Goal: Task Accomplishment & Management: Manage account settings

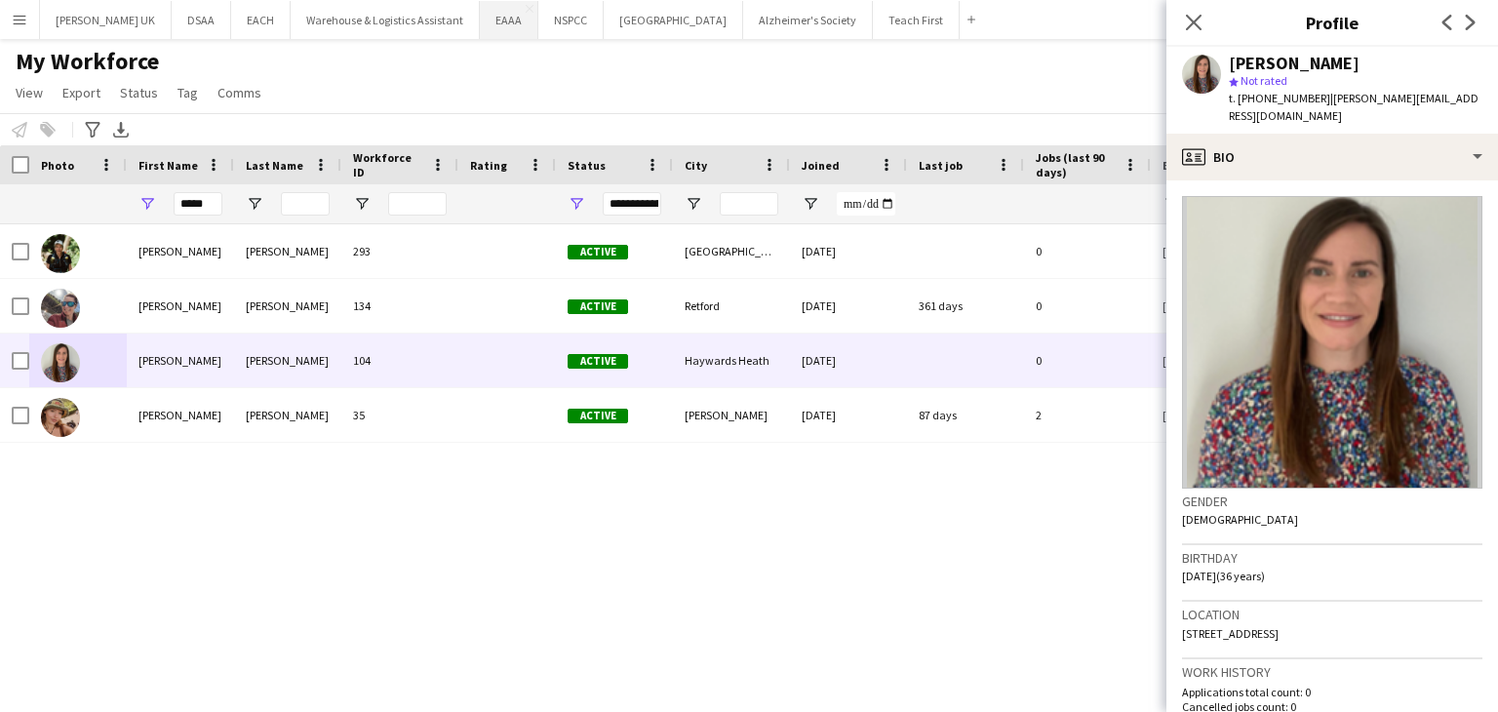
click at [480, 28] on button "EAAA Close" at bounding box center [509, 20] width 59 height 38
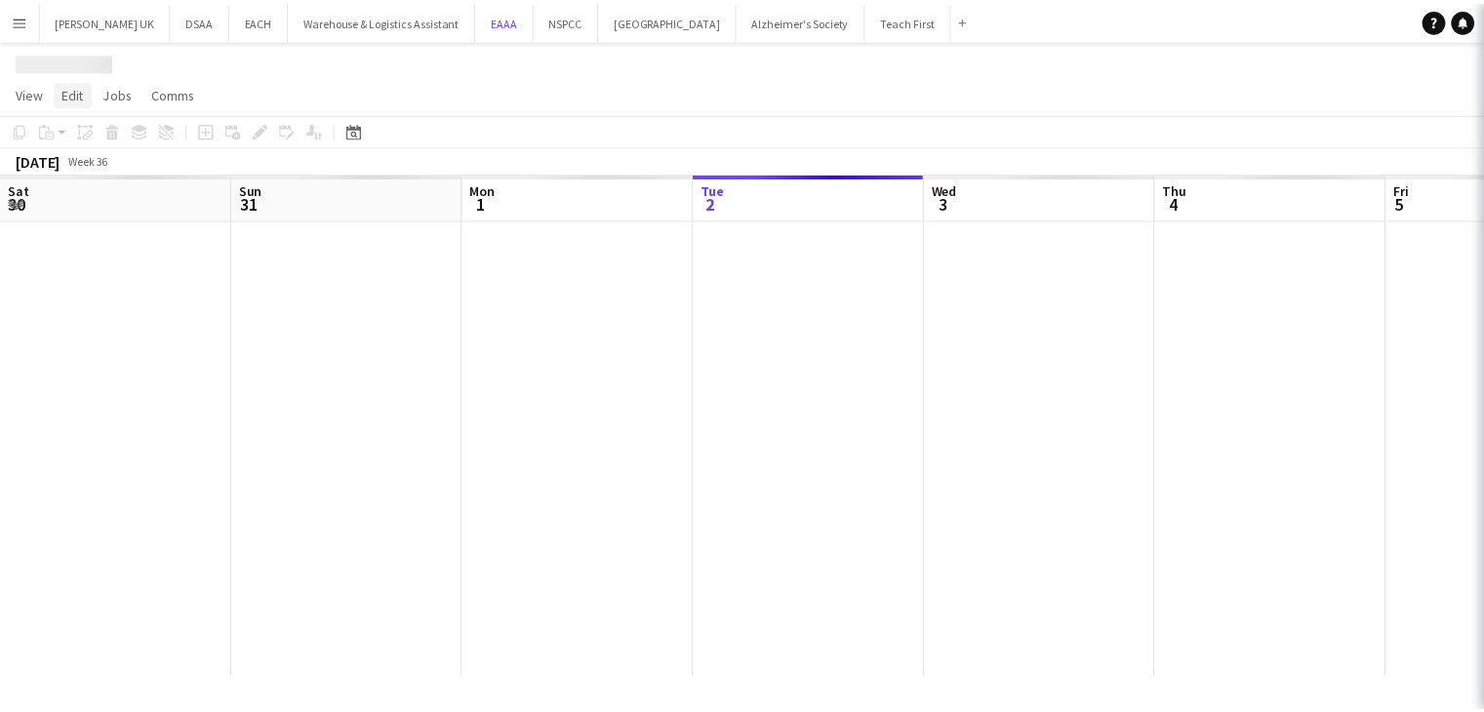
scroll to position [0, 466]
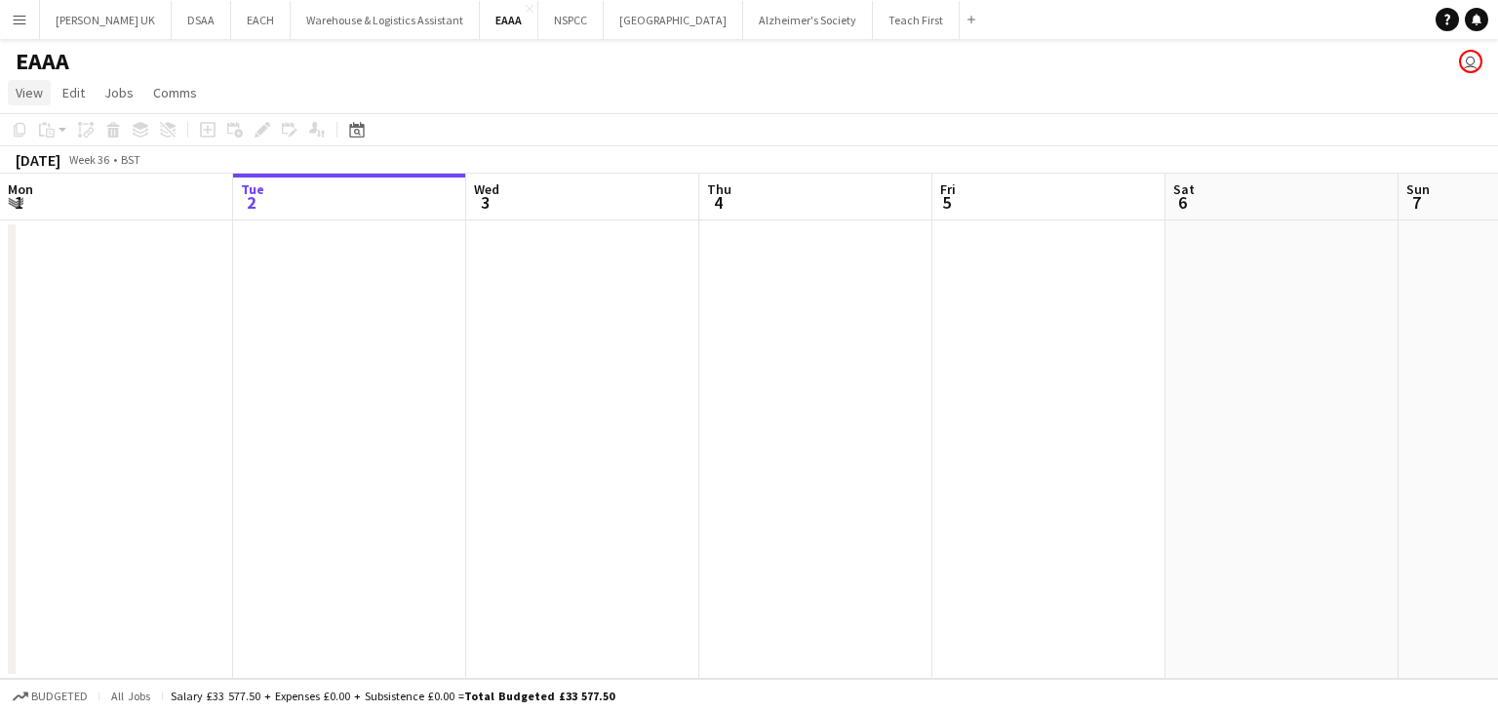
click at [20, 99] on span "View" at bounding box center [29, 93] width 27 height 18
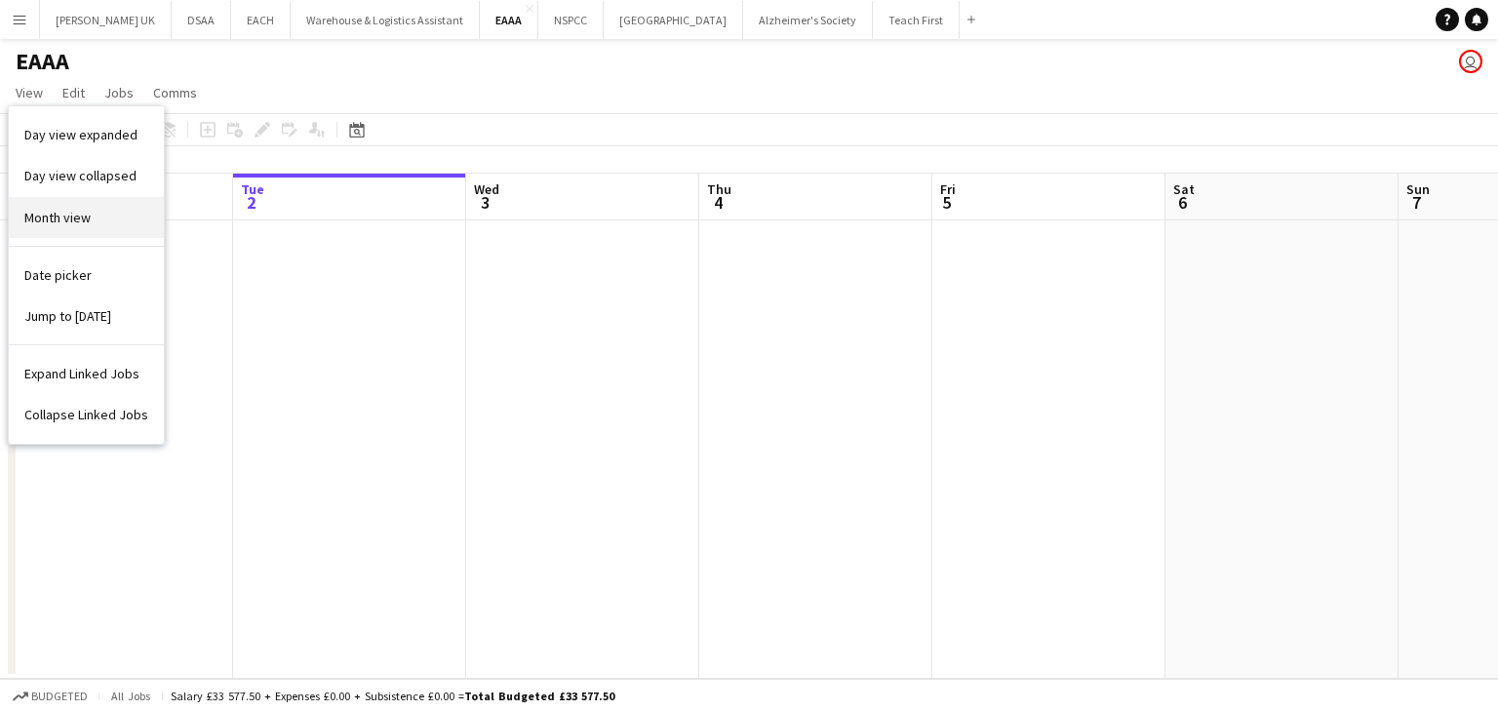
click at [55, 220] on span "Month view" at bounding box center [57, 218] width 66 height 18
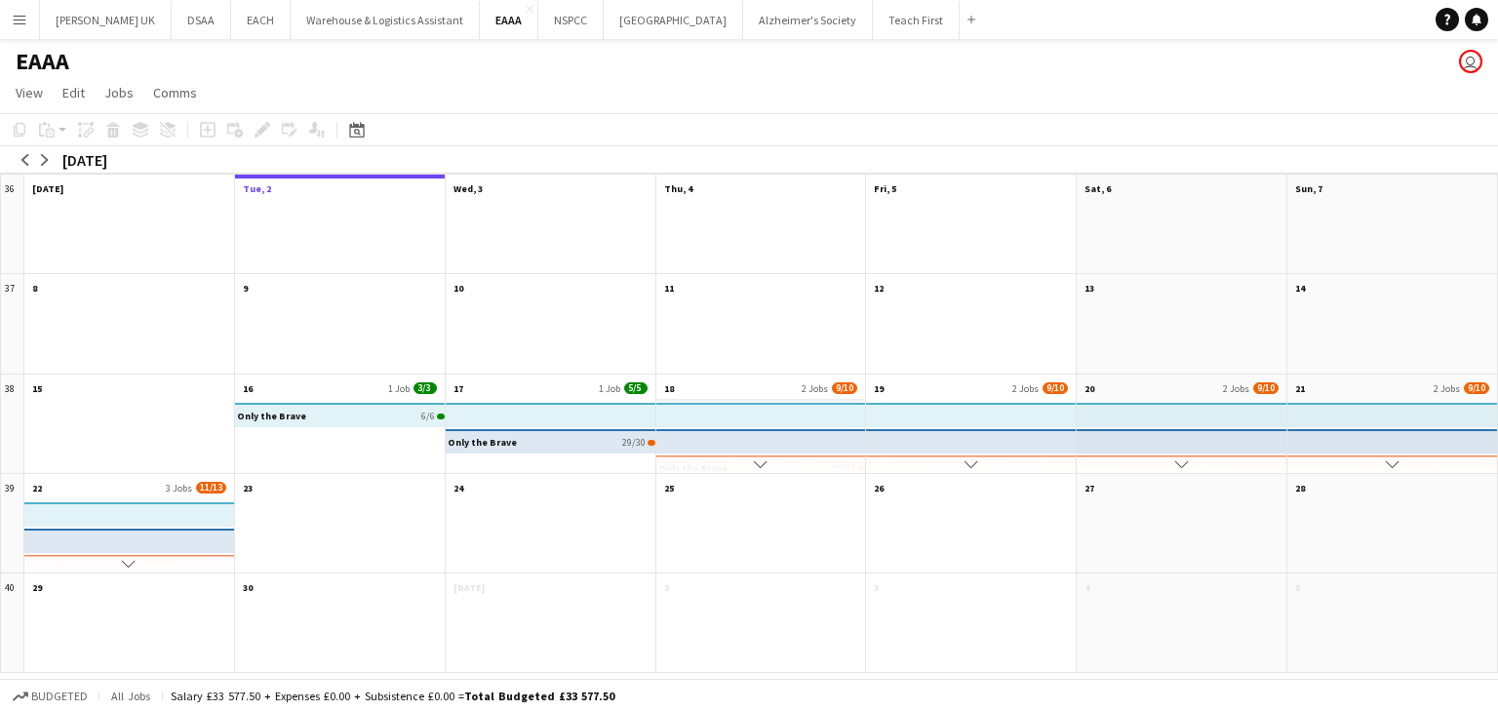
click at [713, 386] on app-month-view-date-header "18 2 Jobs 9/10" at bounding box center [762, 387] width 210 height 24
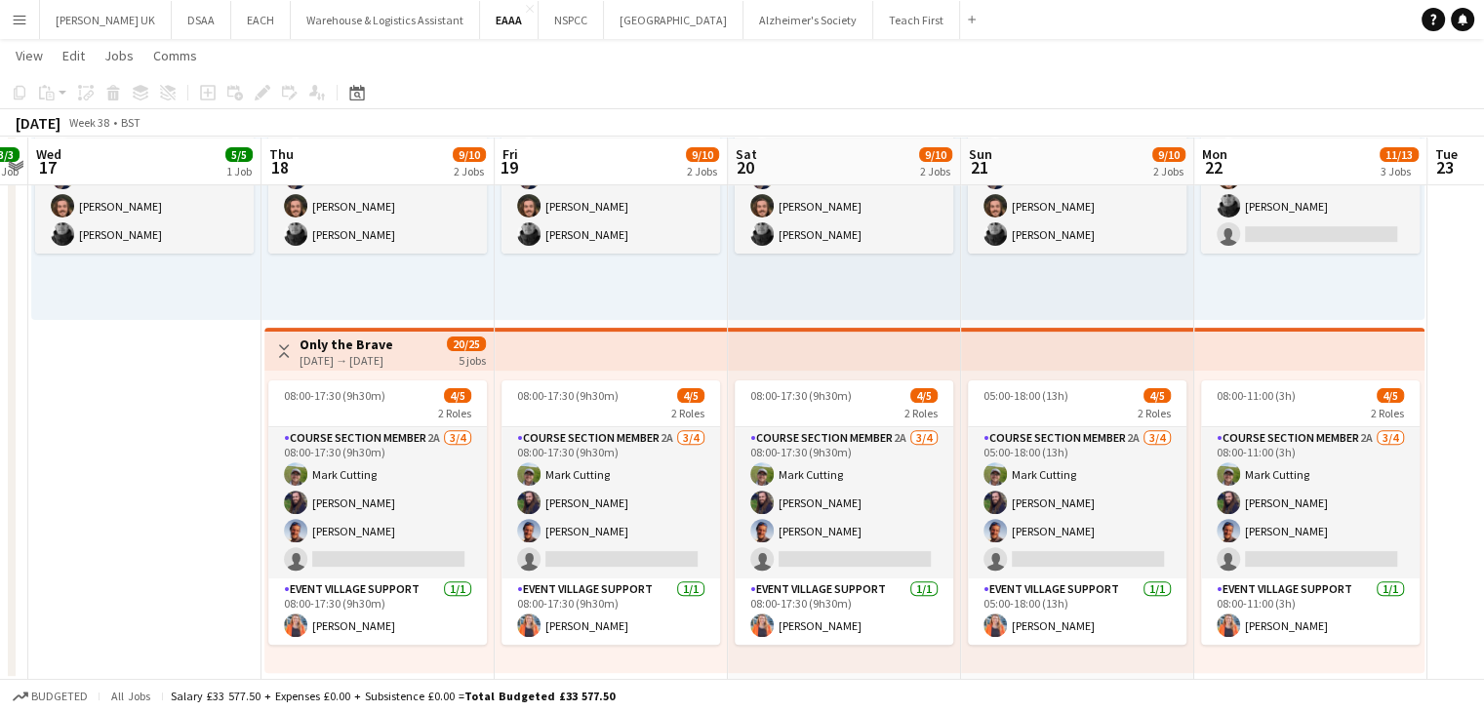
scroll to position [607, 0]
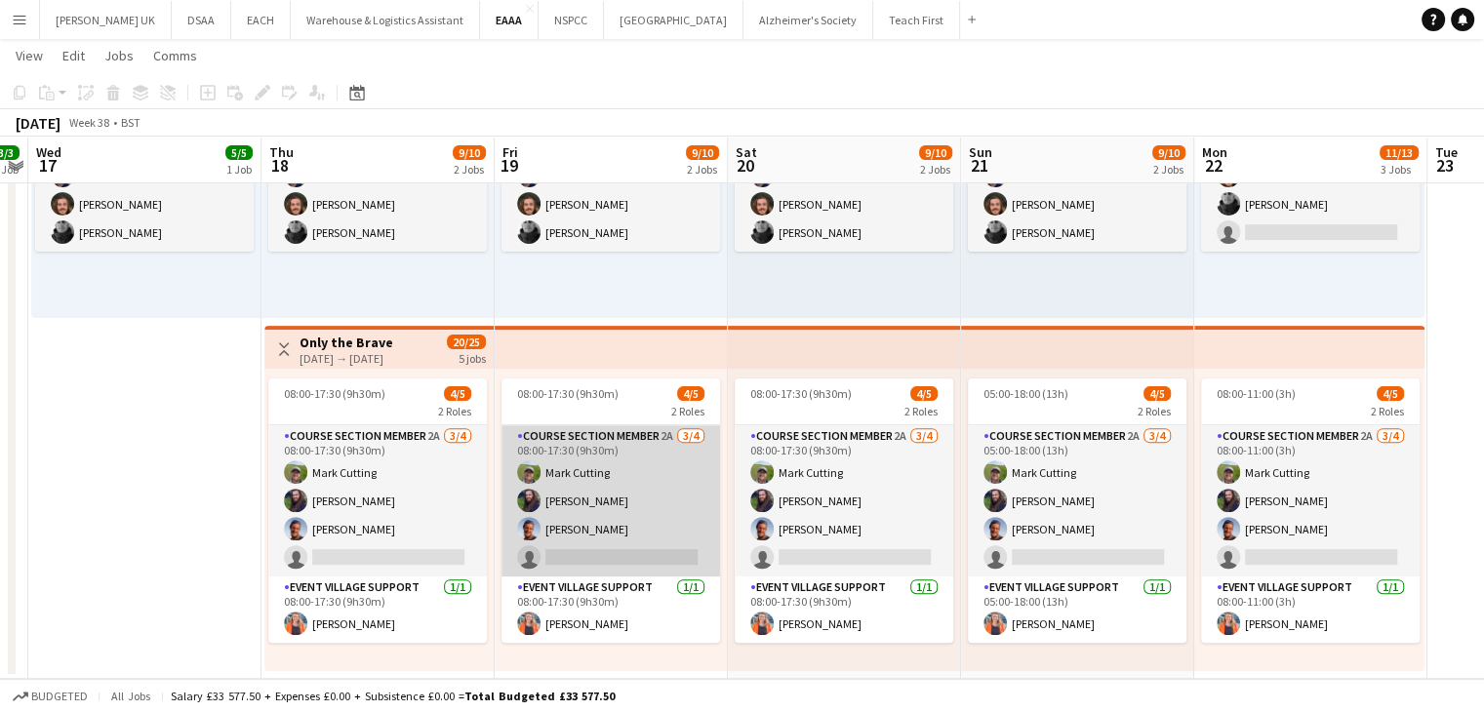
click at [655, 523] on app-card-role "Course Section Member 2A [DATE] 08:00-17:30 (9h30m) [PERSON_NAME] [PERSON_NAME]…" at bounding box center [610, 500] width 219 height 151
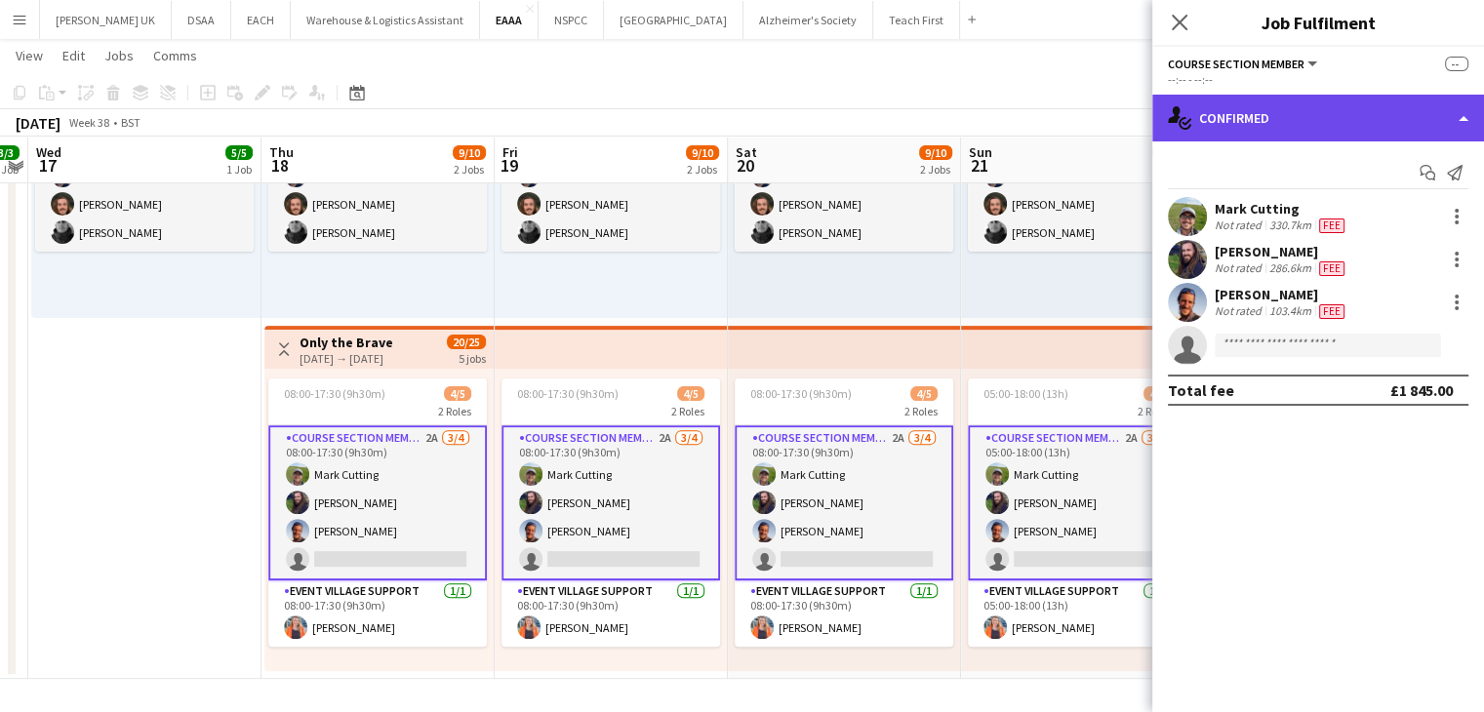
click at [1242, 133] on div "single-neutral-actions-check-2 Confirmed" at bounding box center [1318, 118] width 332 height 47
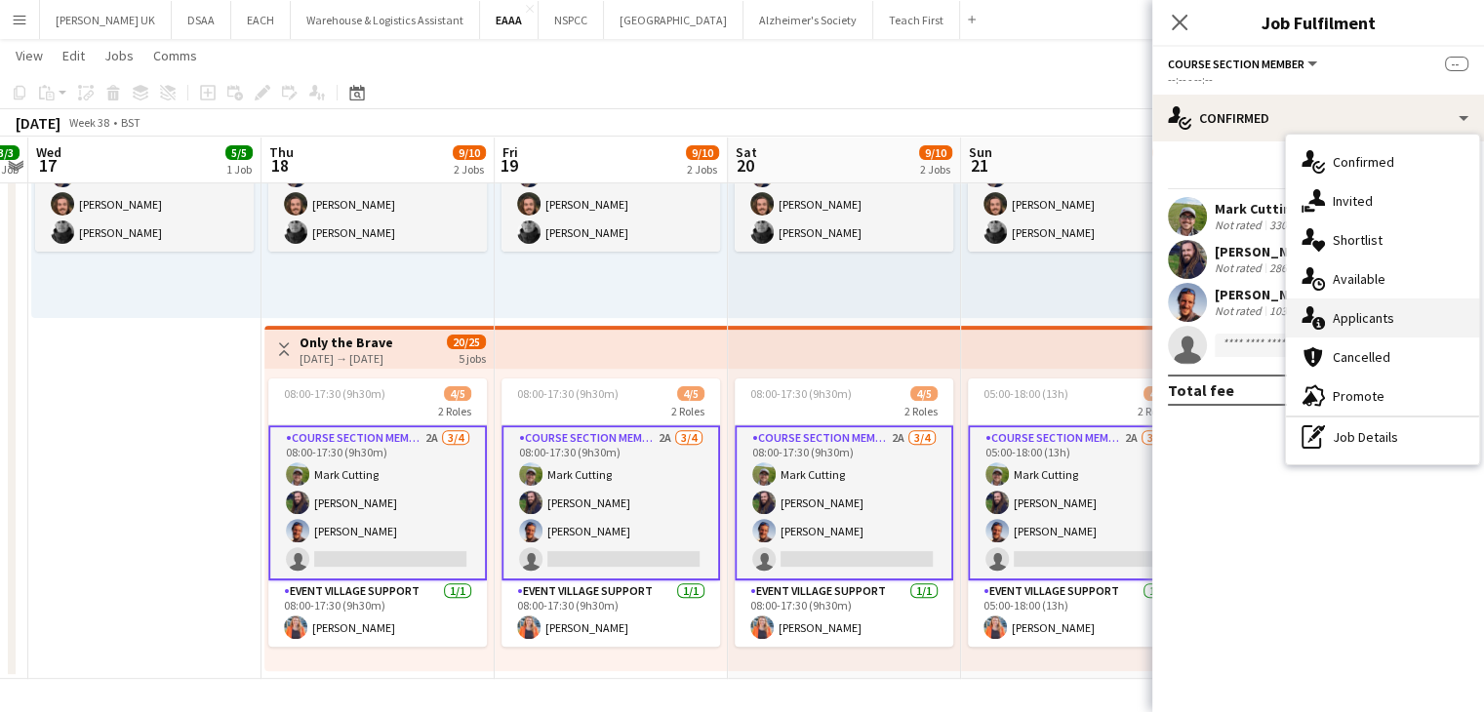
click at [1360, 315] on span "Applicants" at bounding box center [1363, 318] width 61 height 18
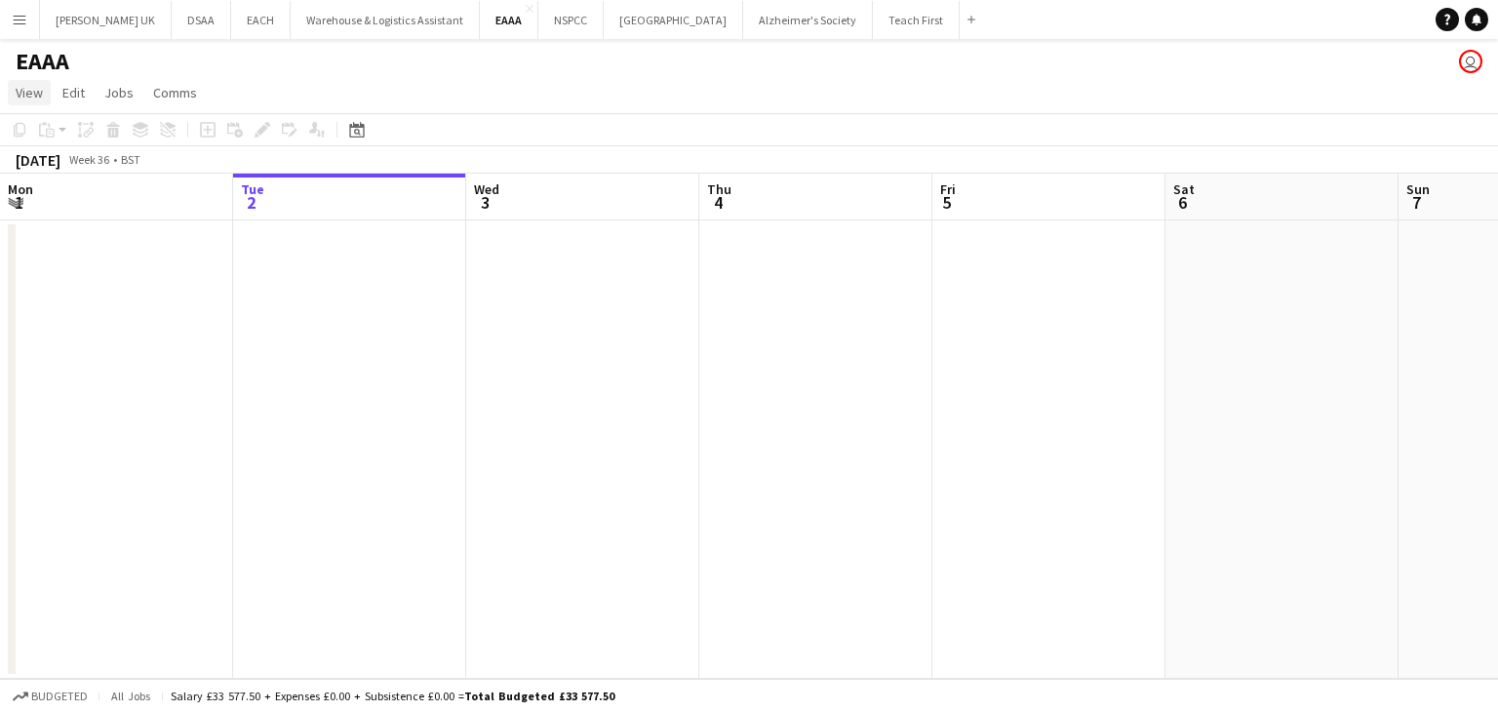
click at [35, 102] on link "View" at bounding box center [29, 92] width 43 height 25
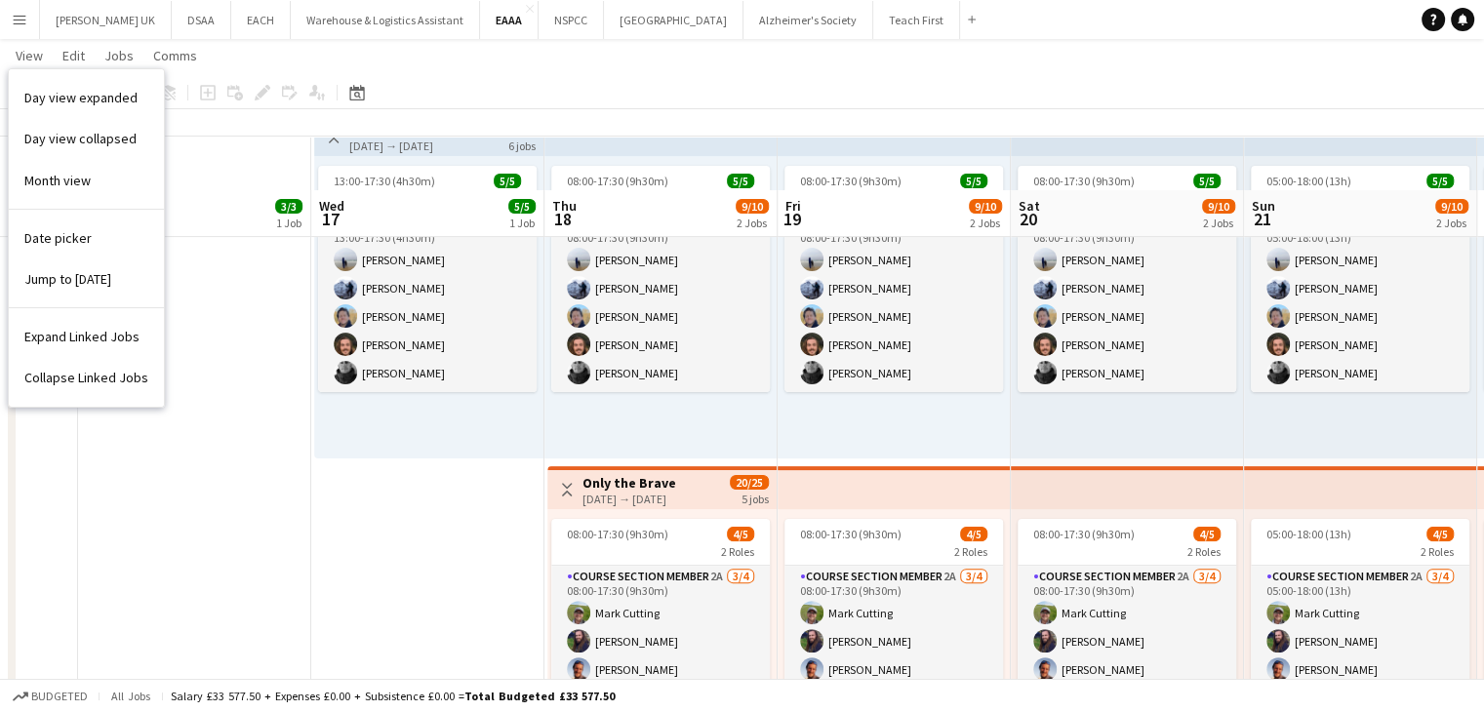
scroll to position [523, 0]
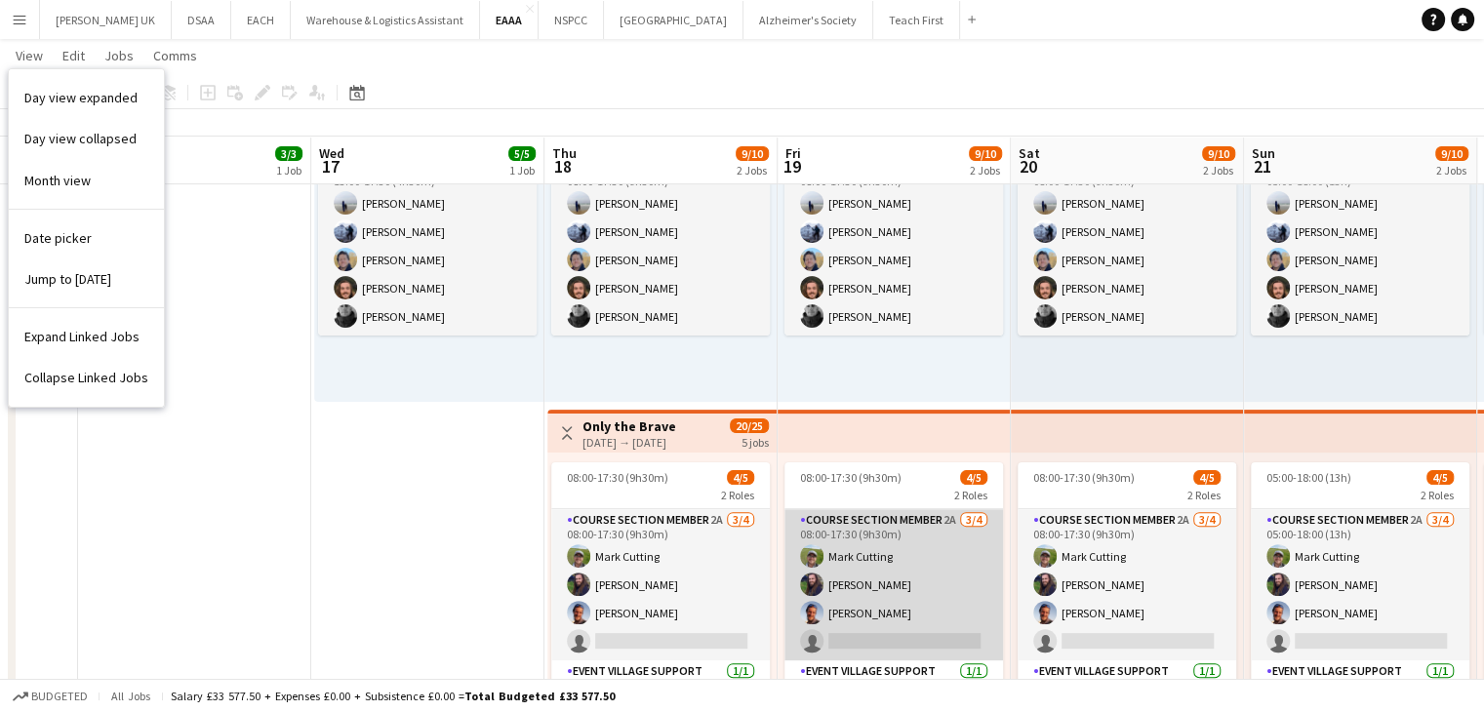
click at [964, 517] on app-card-role "Course Section Member 2A [DATE] 08:00-17:30 (9h30m) [PERSON_NAME] [PERSON_NAME]…" at bounding box center [893, 584] width 219 height 151
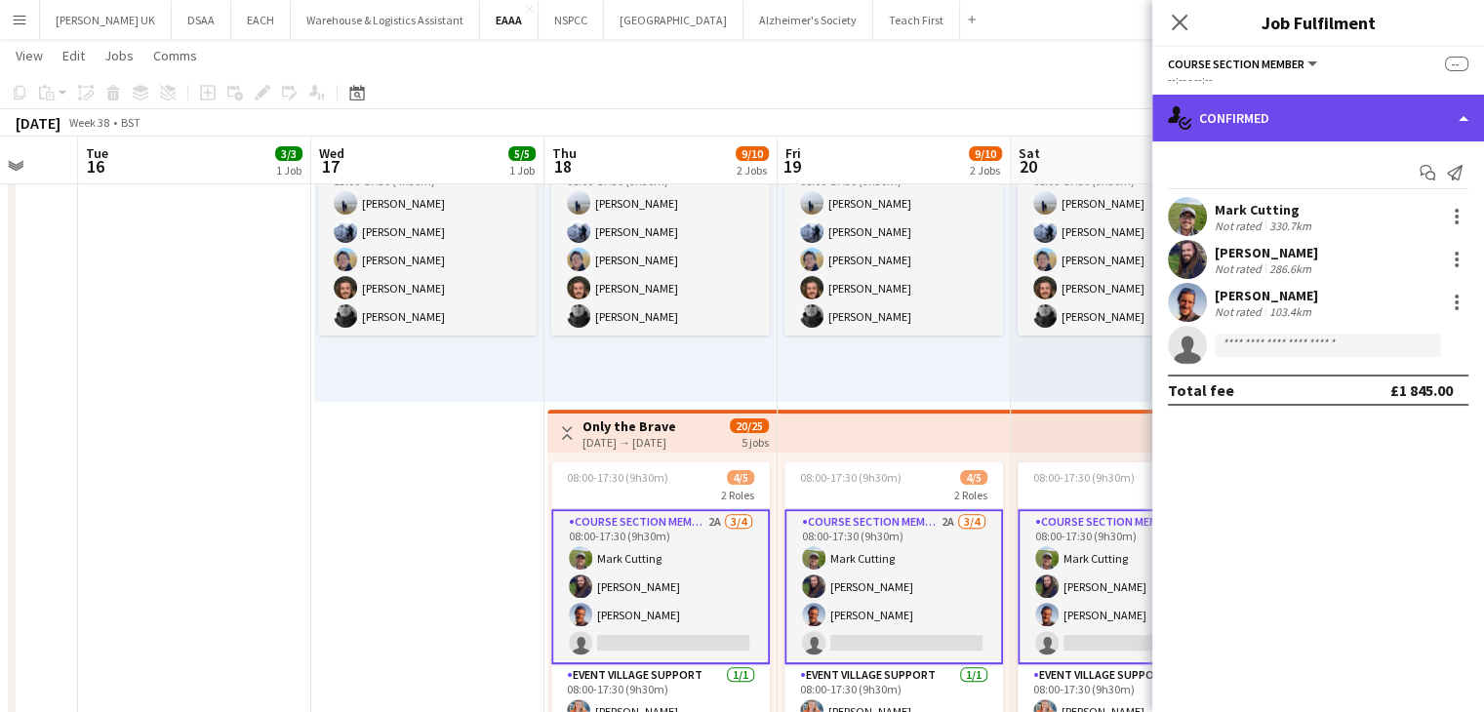
click at [1316, 126] on div "single-neutral-actions-check-2 Confirmed" at bounding box center [1318, 118] width 332 height 47
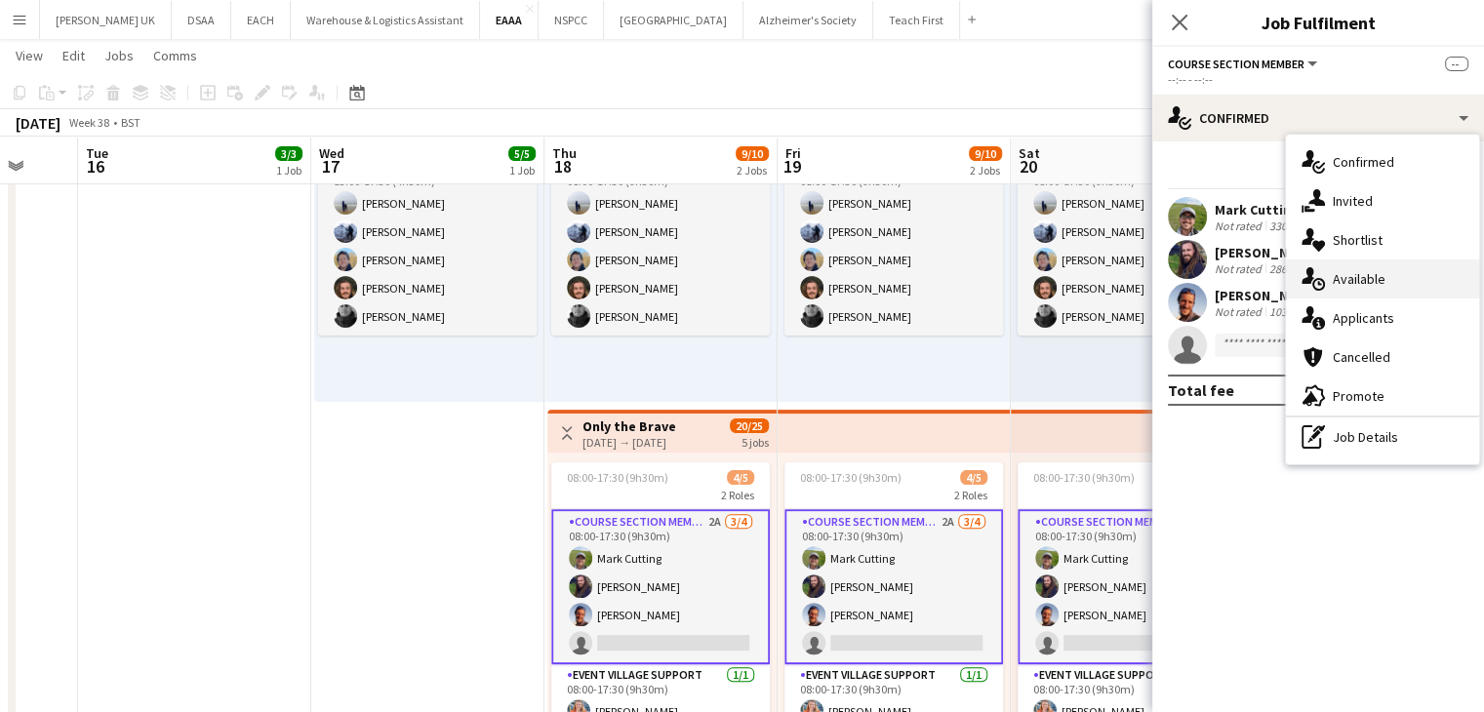
click at [1345, 294] on div "single-neutral-actions-upload Available" at bounding box center [1382, 278] width 193 height 39
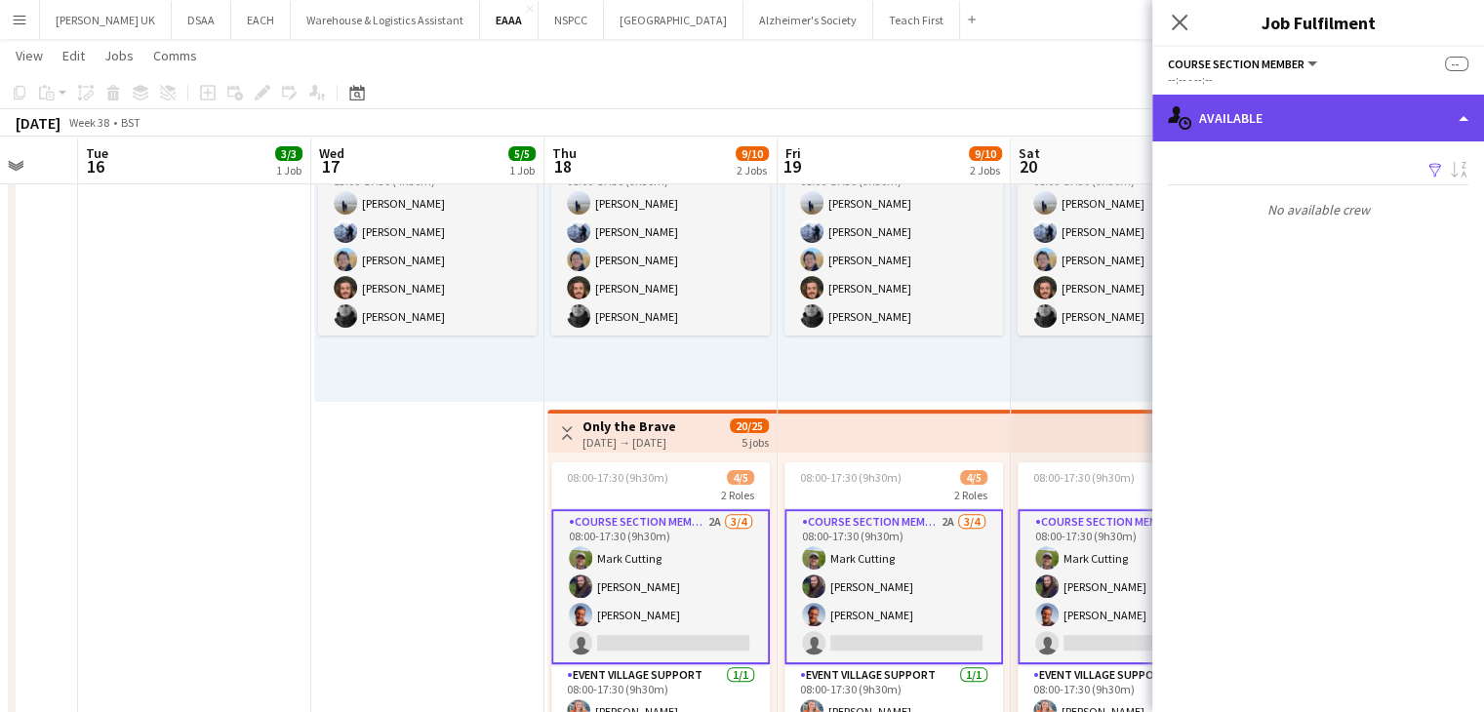
click at [1286, 135] on div "single-neutral-actions-upload Available" at bounding box center [1318, 118] width 332 height 47
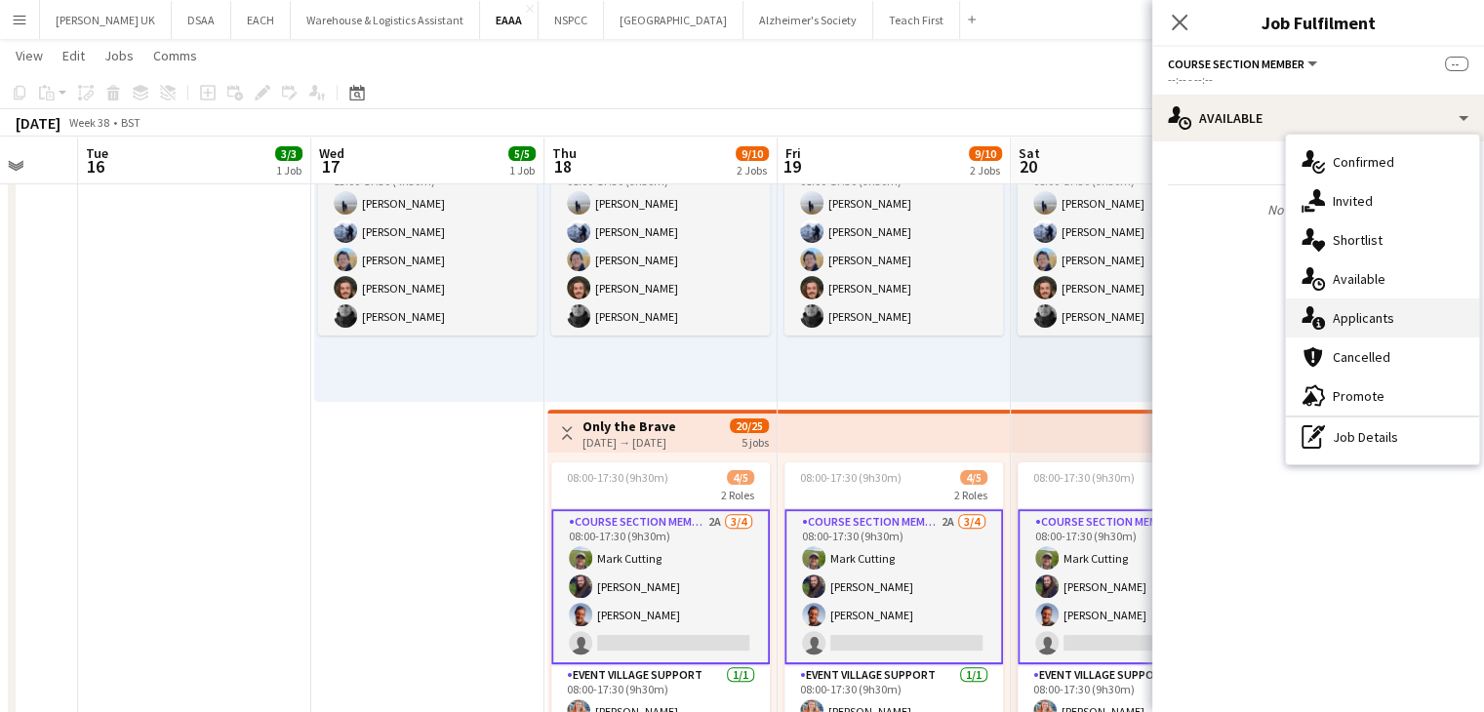
click at [1345, 316] on span "Applicants" at bounding box center [1363, 318] width 61 height 18
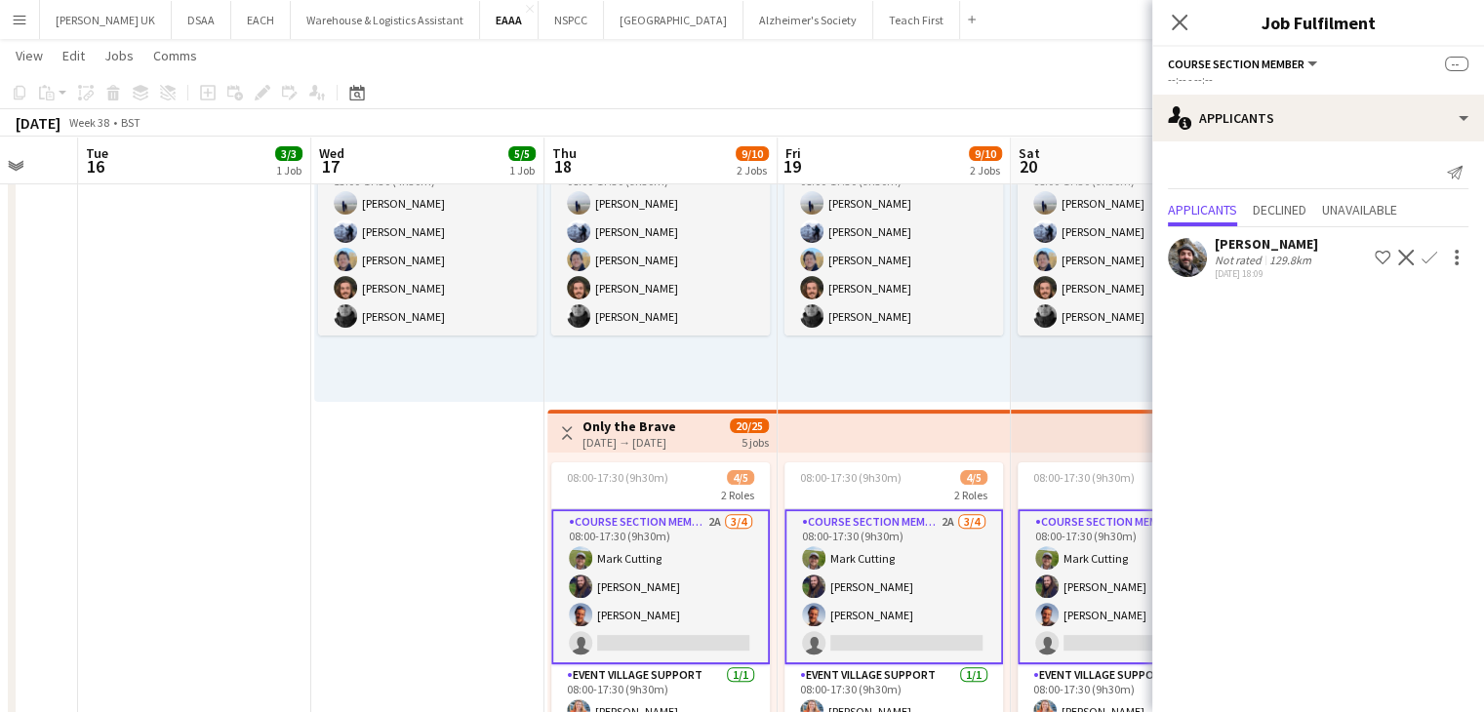
click at [735, 538] on app-card-role "Course Section Member 2A [DATE] 08:00-17:30 (9h30m) [PERSON_NAME] [PERSON_NAME]…" at bounding box center [660, 586] width 219 height 155
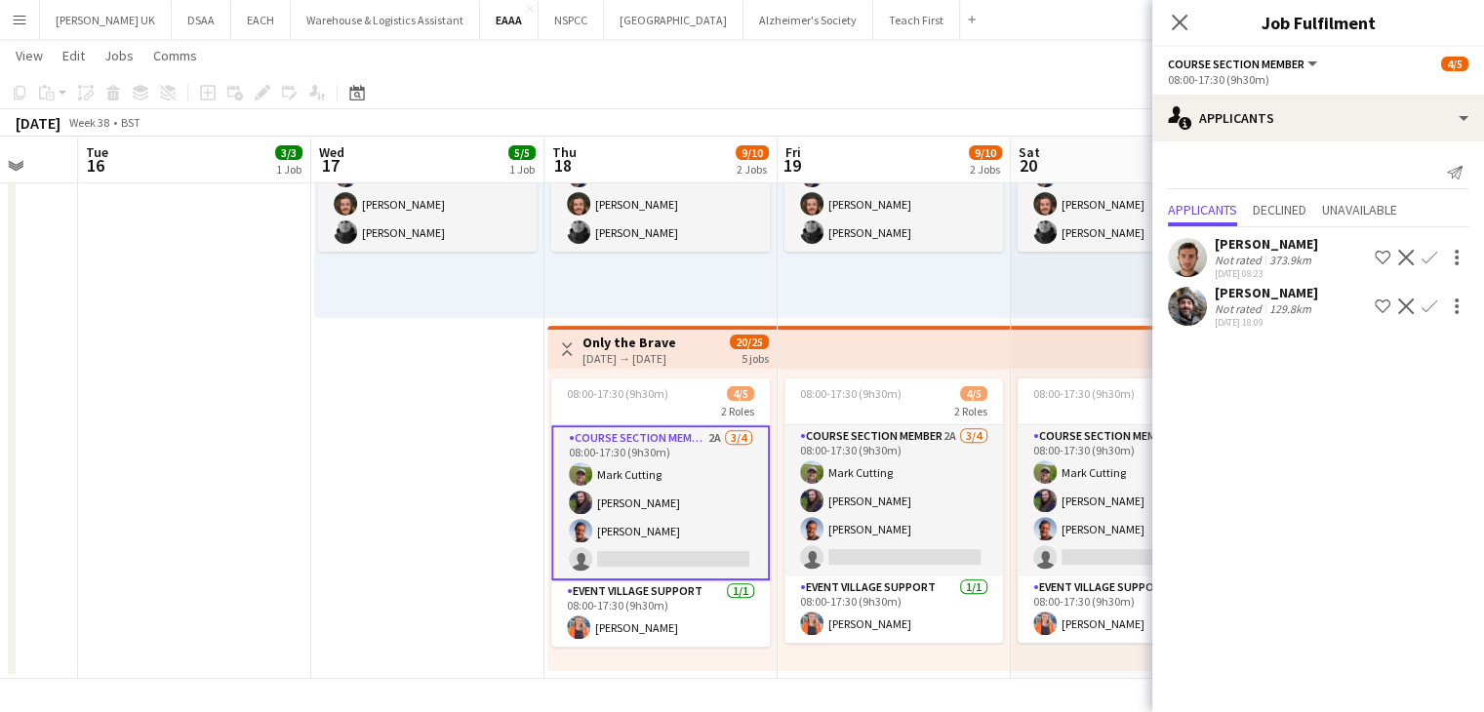
scroll to position [0, 615]
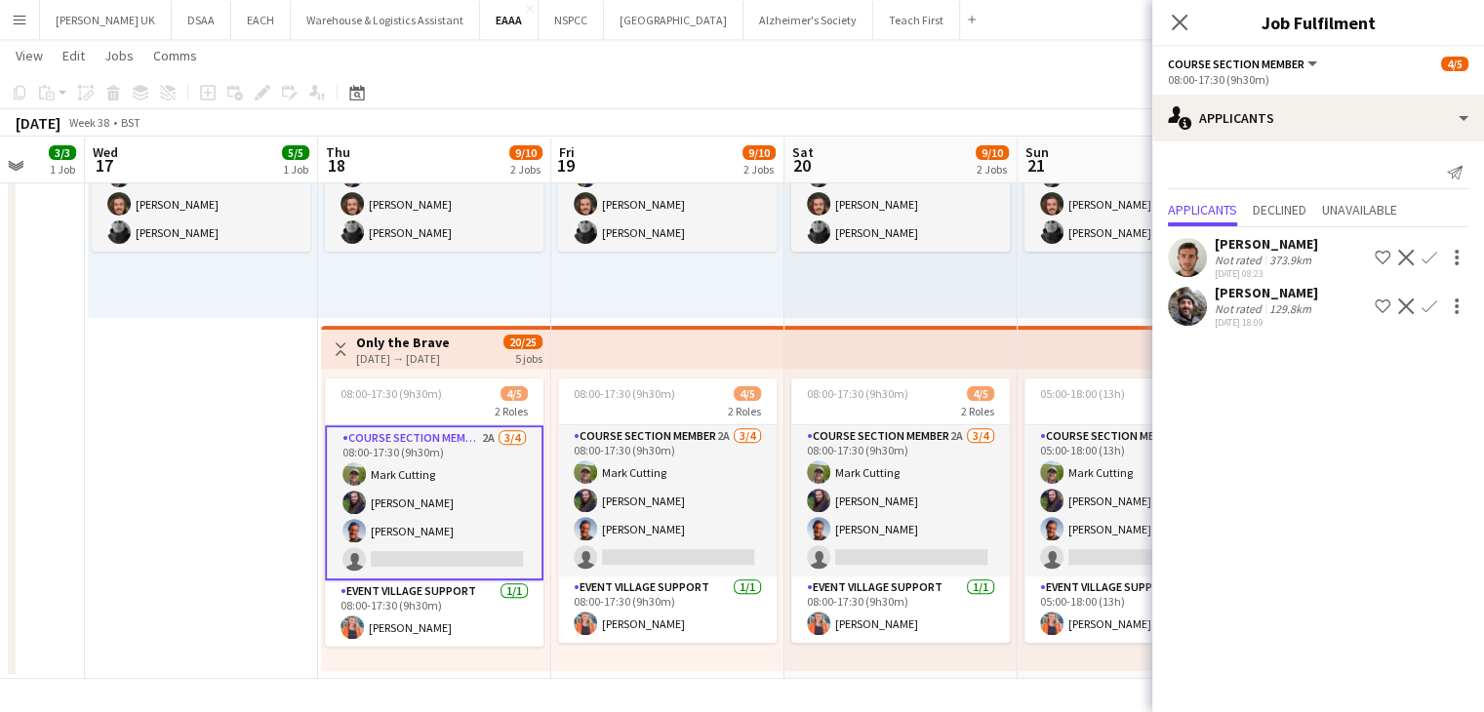
click at [652, 102] on app-toolbar "Copy Paste Paste Ctrl+V Paste with crew Ctrl+Shift+V Paste linked Job Delete Gr…" at bounding box center [742, 92] width 1484 height 33
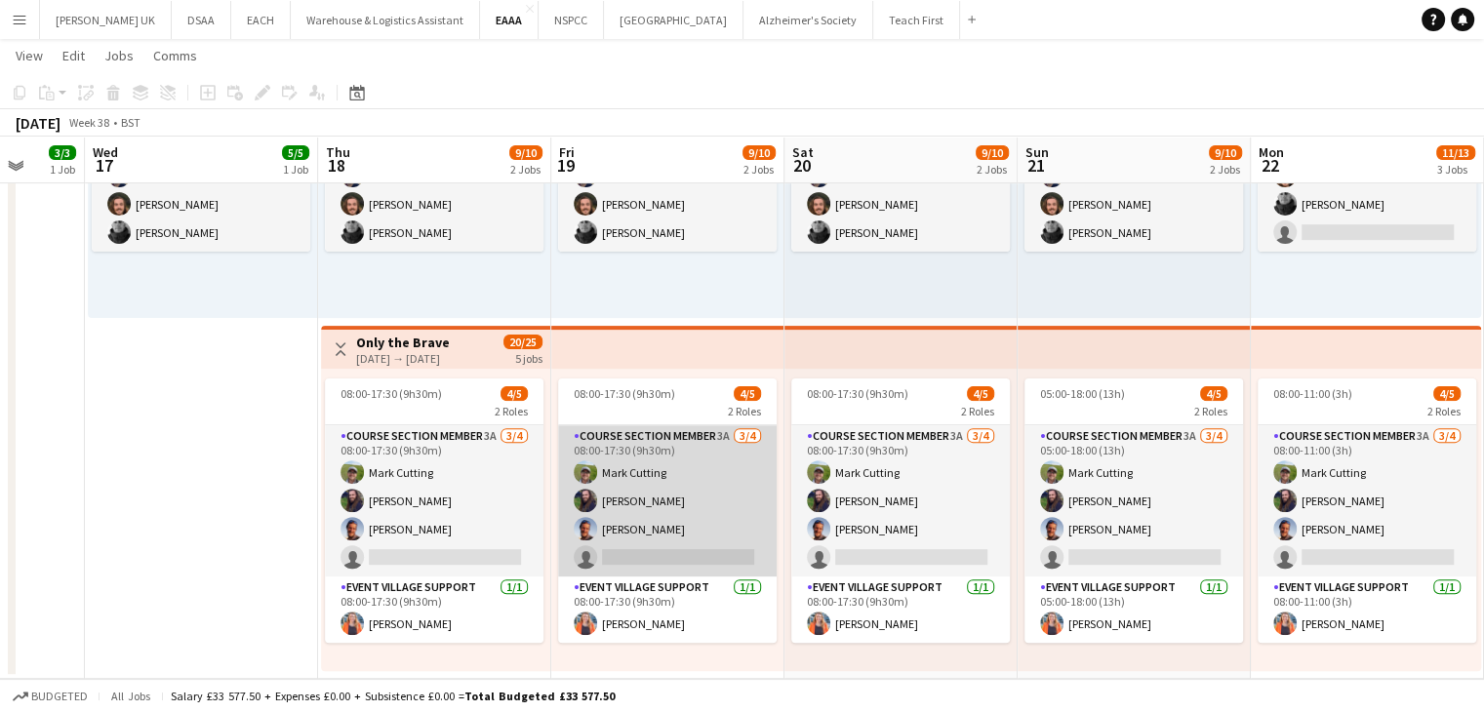
click at [712, 526] on app-card-role "Course Section Member 3A 3/4 08:00-17:30 (9h30m) Mark Cutting James Lott Bogdan…" at bounding box center [667, 500] width 219 height 151
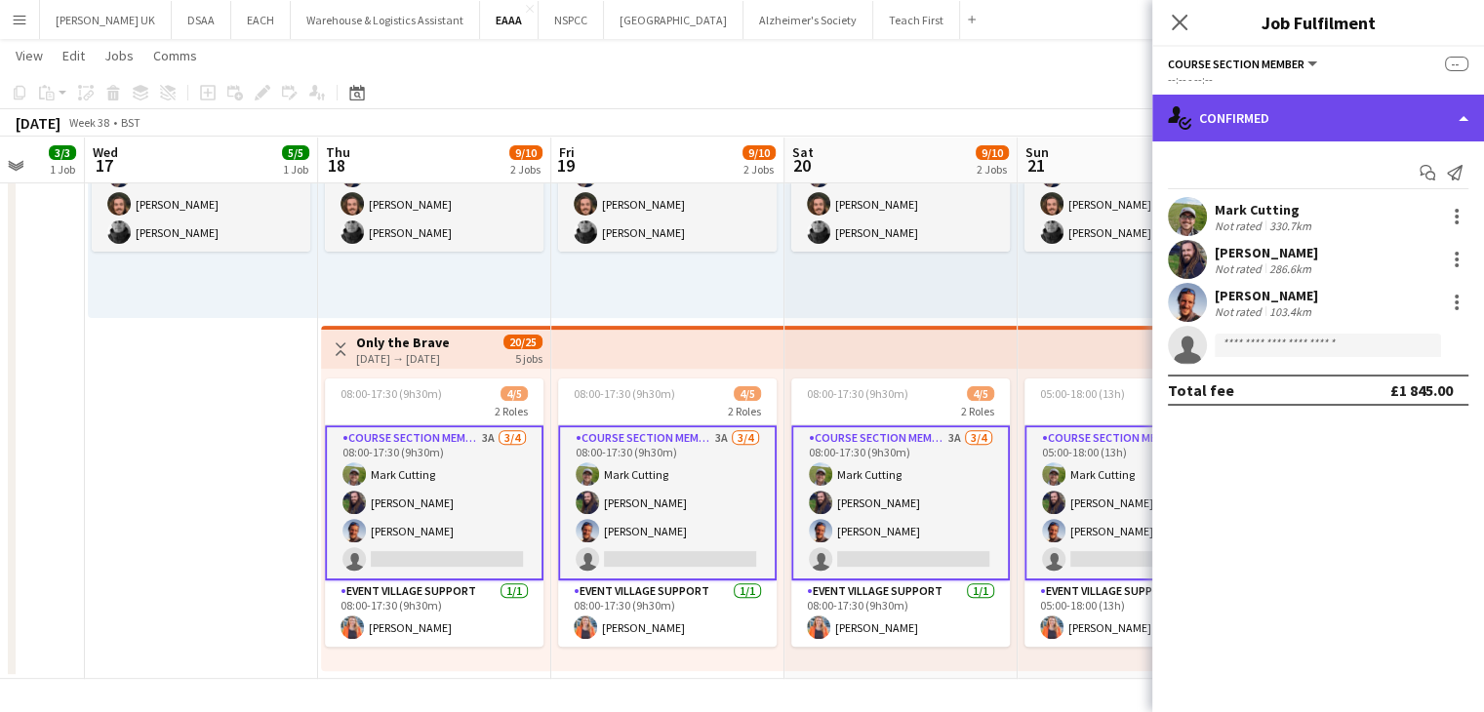
click at [1263, 117] on div "single-neutral-actions-check-2 Confirmed" at bounding box center [1318, 118] width 332 height 47
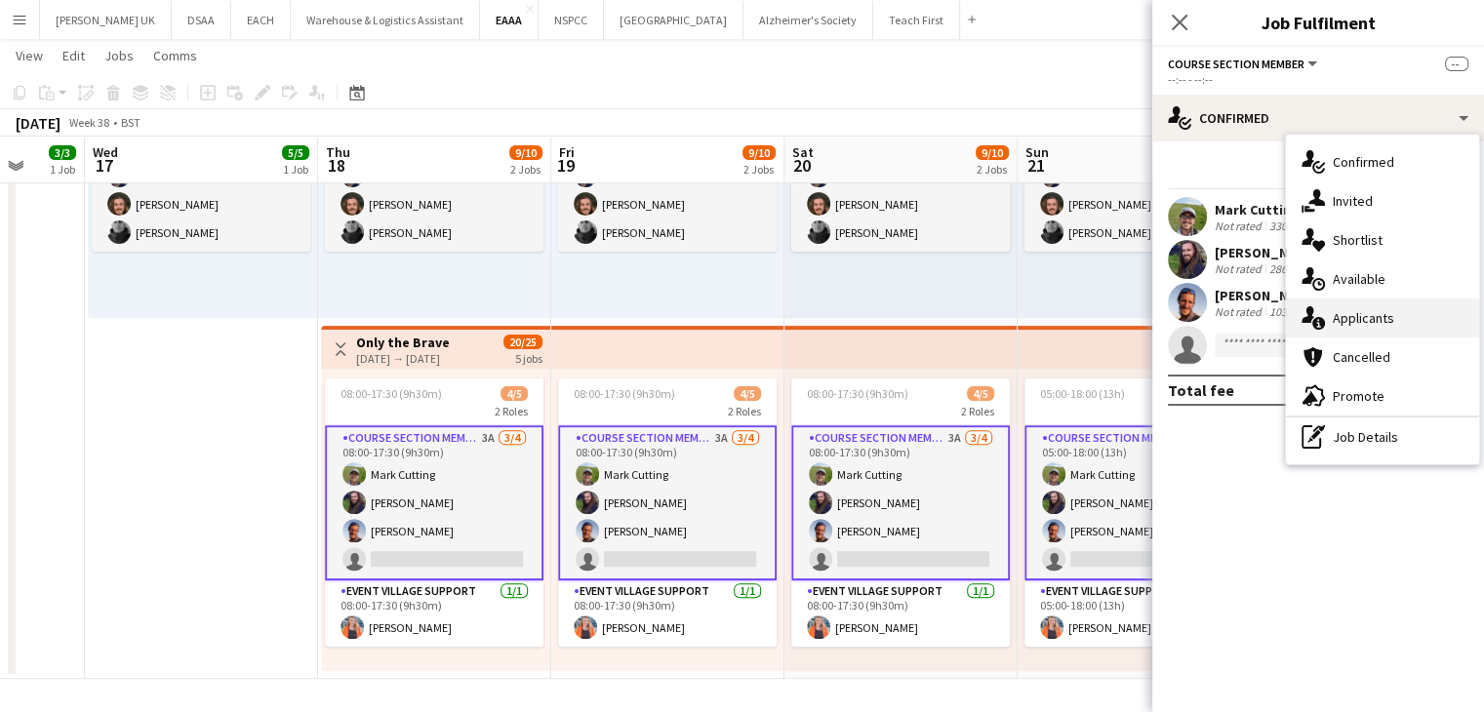
click at [1395, 309] on div "single-neutral-actions-information Applicants" at bounding box center [1382, 318] width 193 height 39
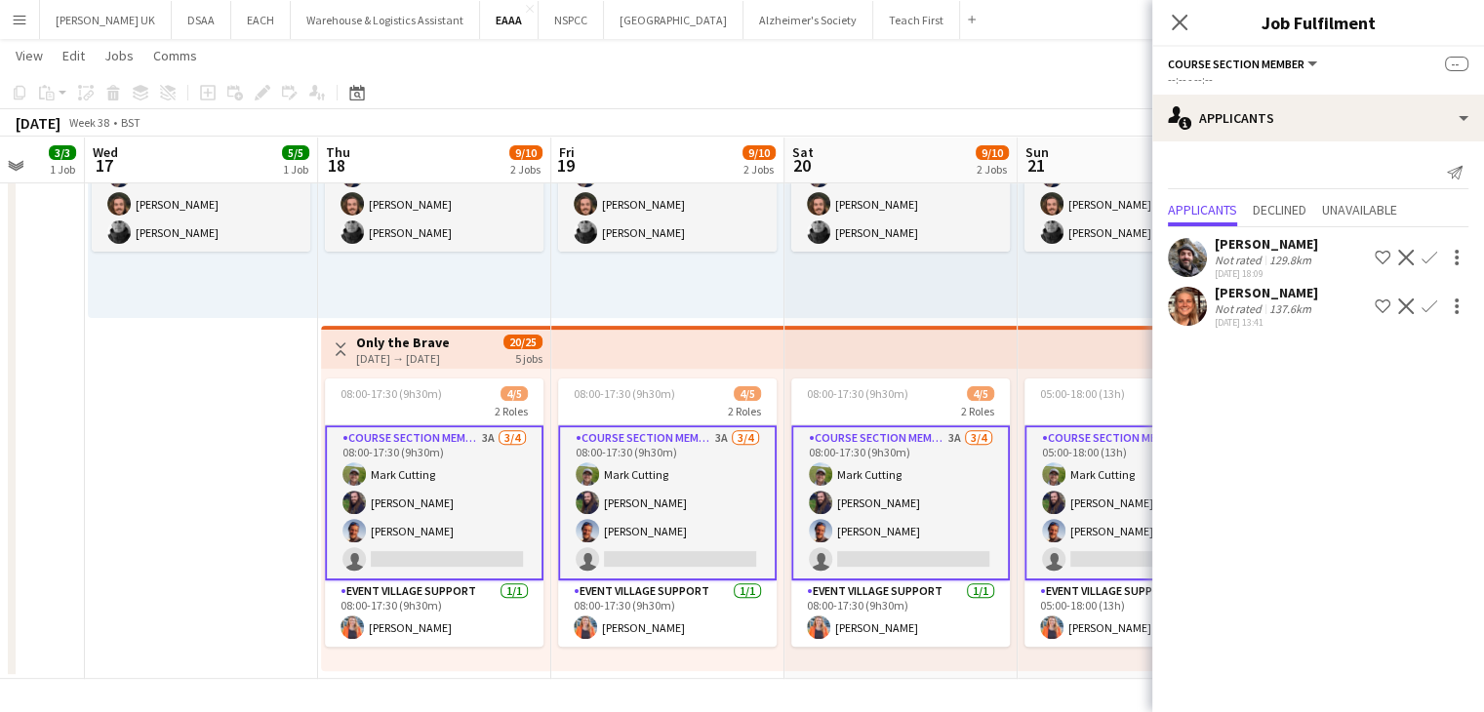
click at [1433, 305] on app-icon "Confirm" at bounding box center [1429, 307] width 16 height 16
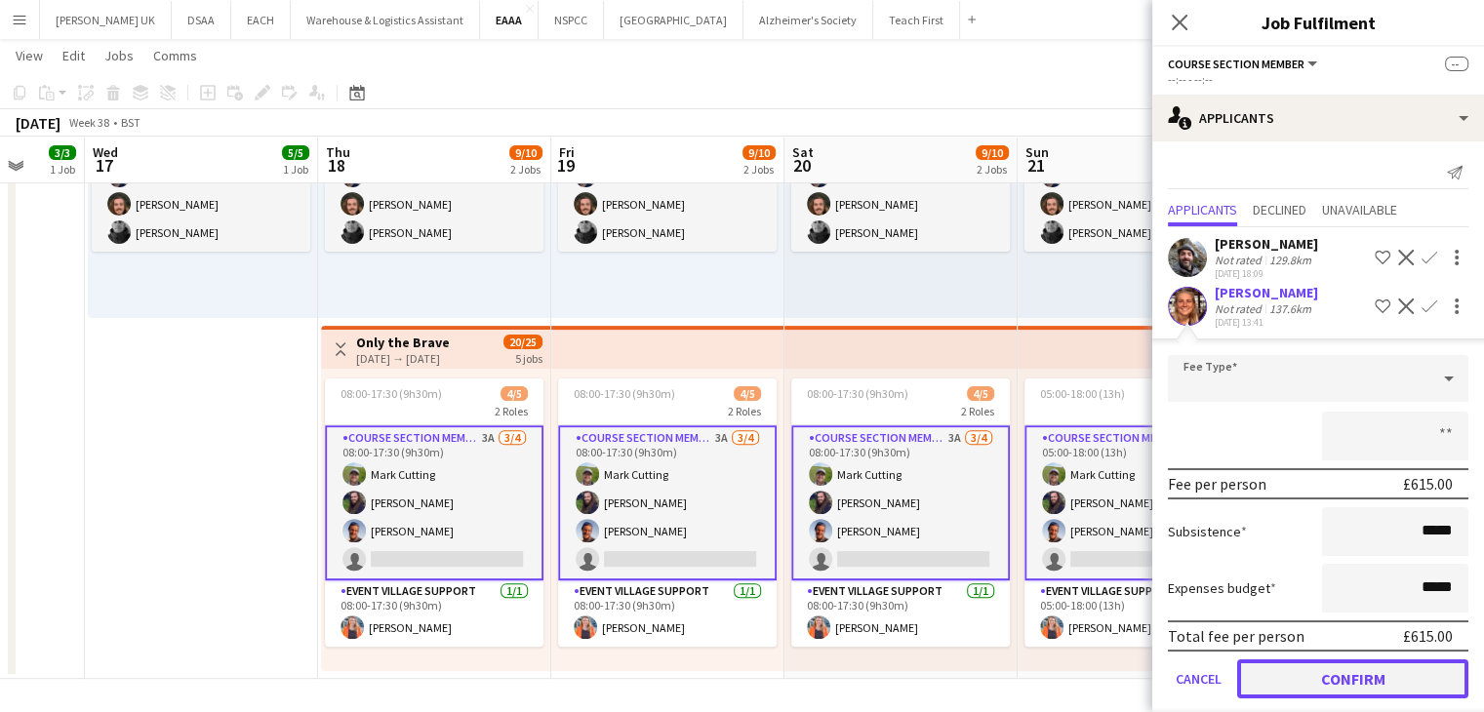
click at [1405, 668] on button "Confirm" at bounding box center [1352, 678] width 231 height 39
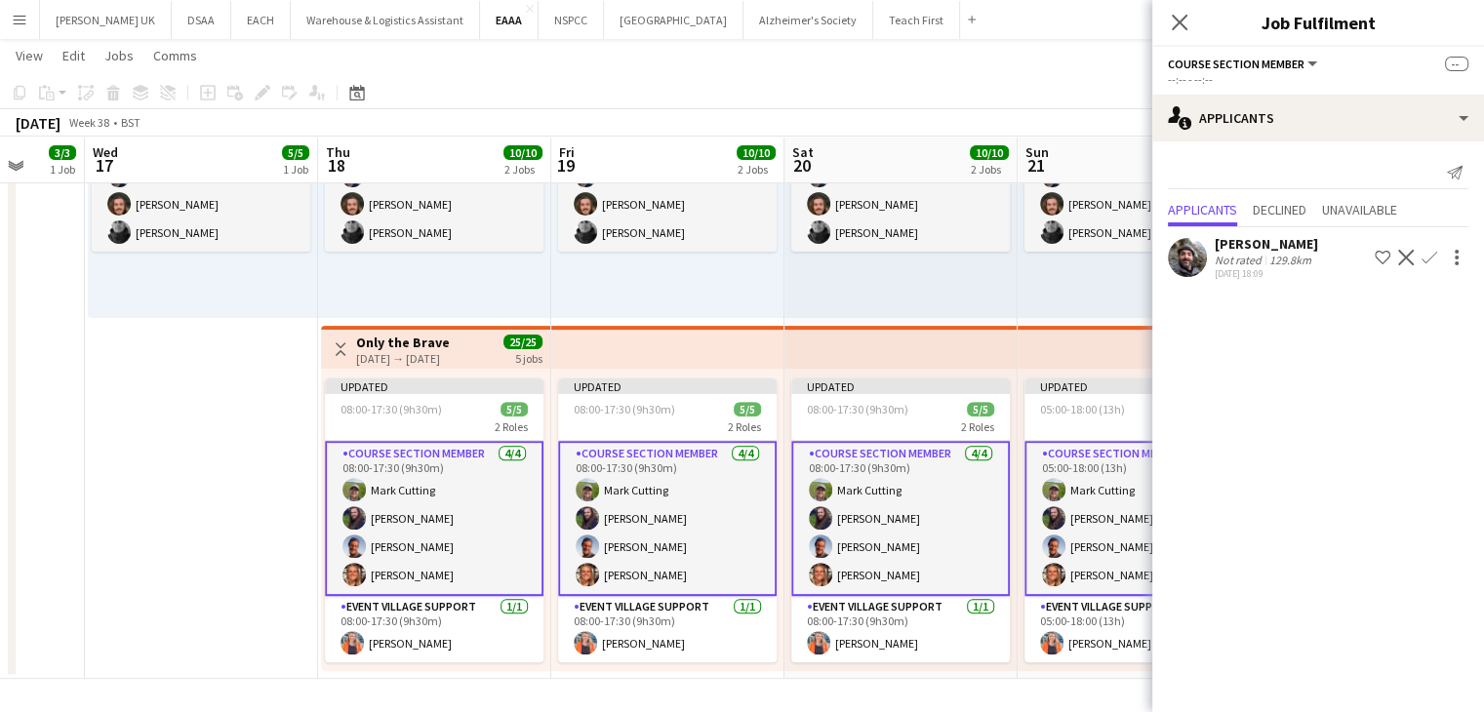
click at [1077, 270] on div "05:00-18:00 (13h) 5/5 1 Role Course Section Manager 5/5 05:00-18:00 (13h) Charl…" at bounding box center [1133, 167] width 233 height 302
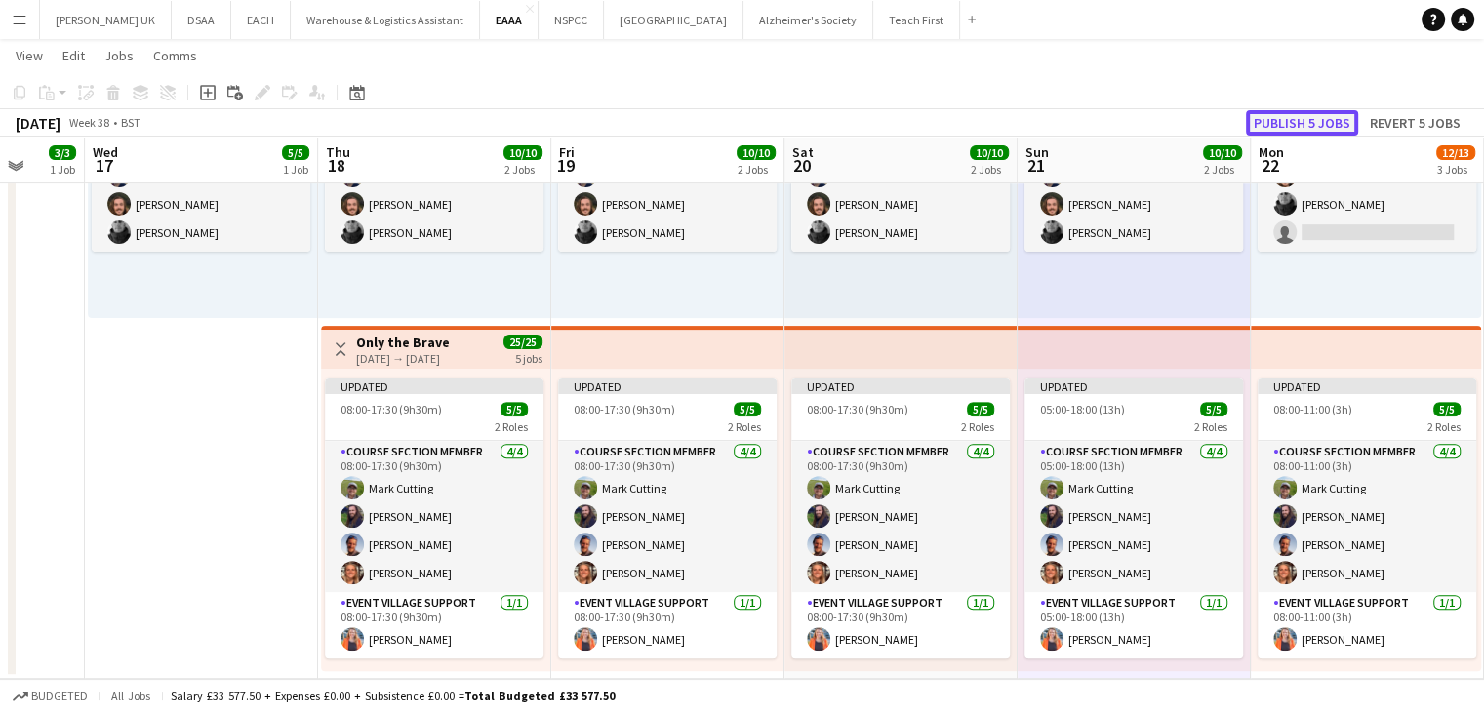
click at [1291, 115] on button "Publish 5 jobs" at bounding box center [1302, 122] width 112 height 25
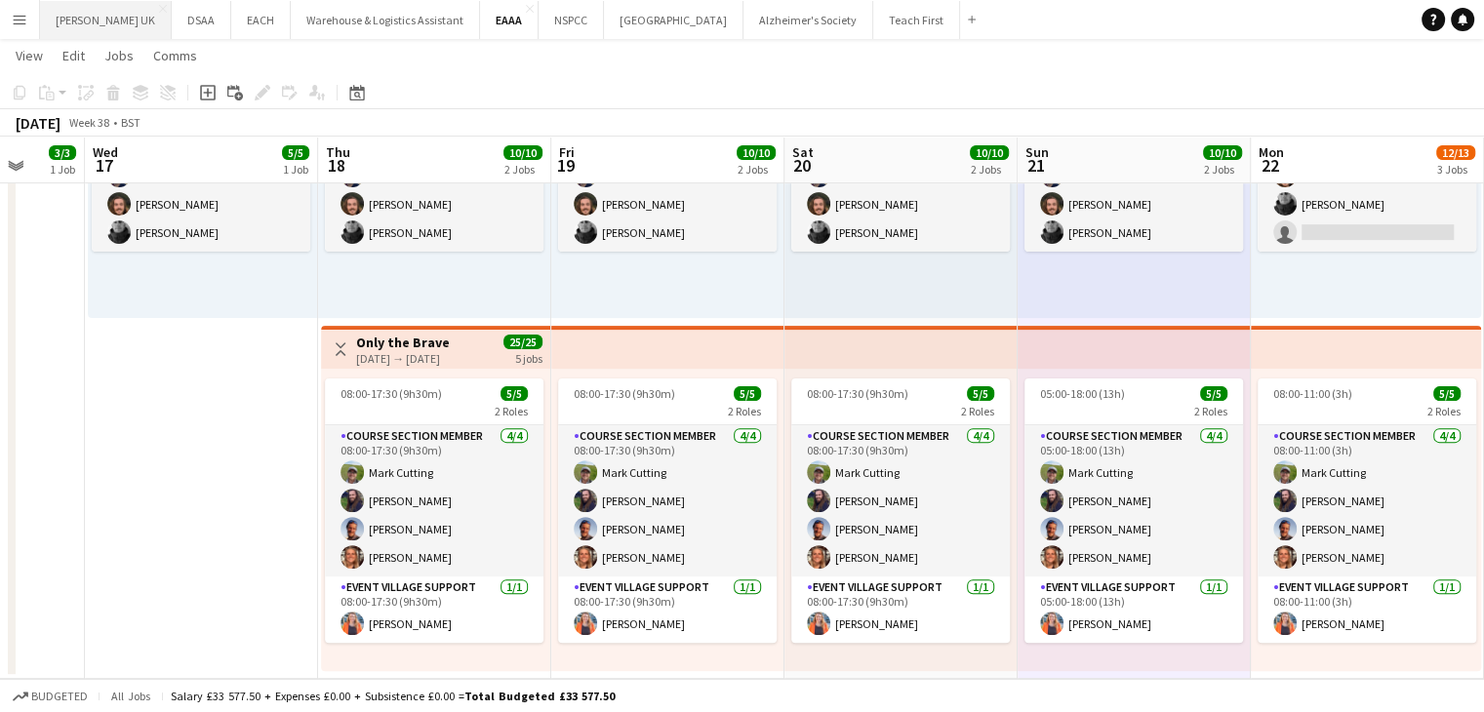
click at [98, 30] on button "Parkinson's UK Close" at bounding box center [106, 20] width 132 height 38
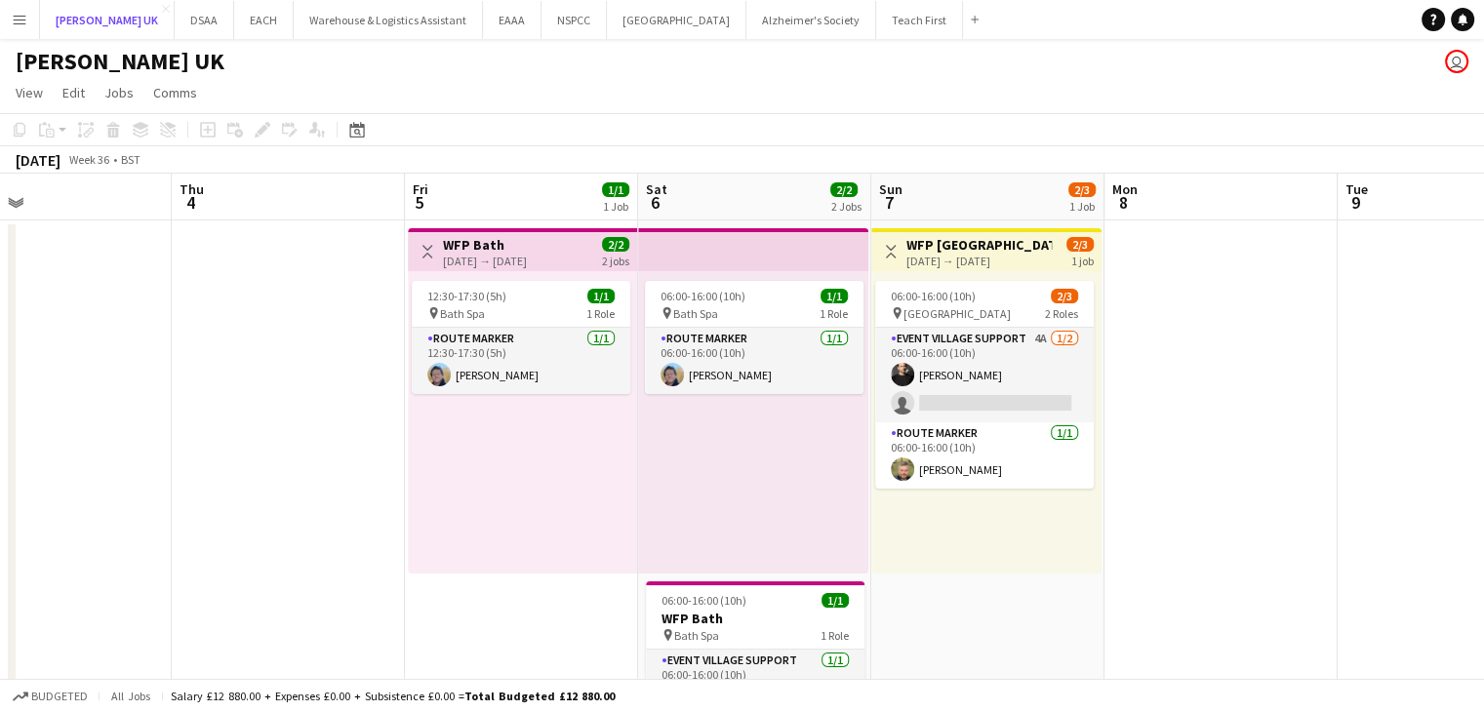
scroll to position [0, 760]
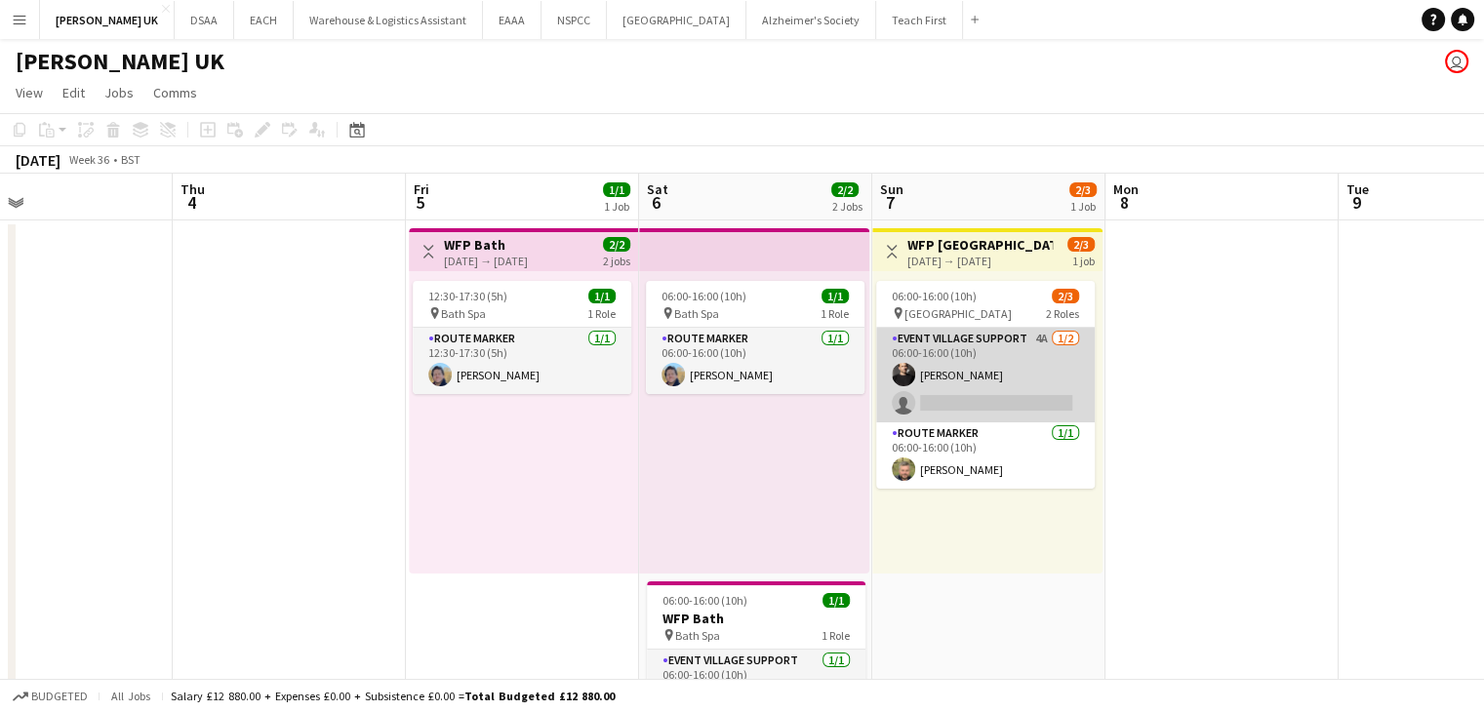
click at [1024, 391] on app-card-role "Event Village Support 4A 1/2 06:00-16:00 (10h) Adrien Roesch single-neutral-act…" at bounding box center [985, 375] width 219 height 95
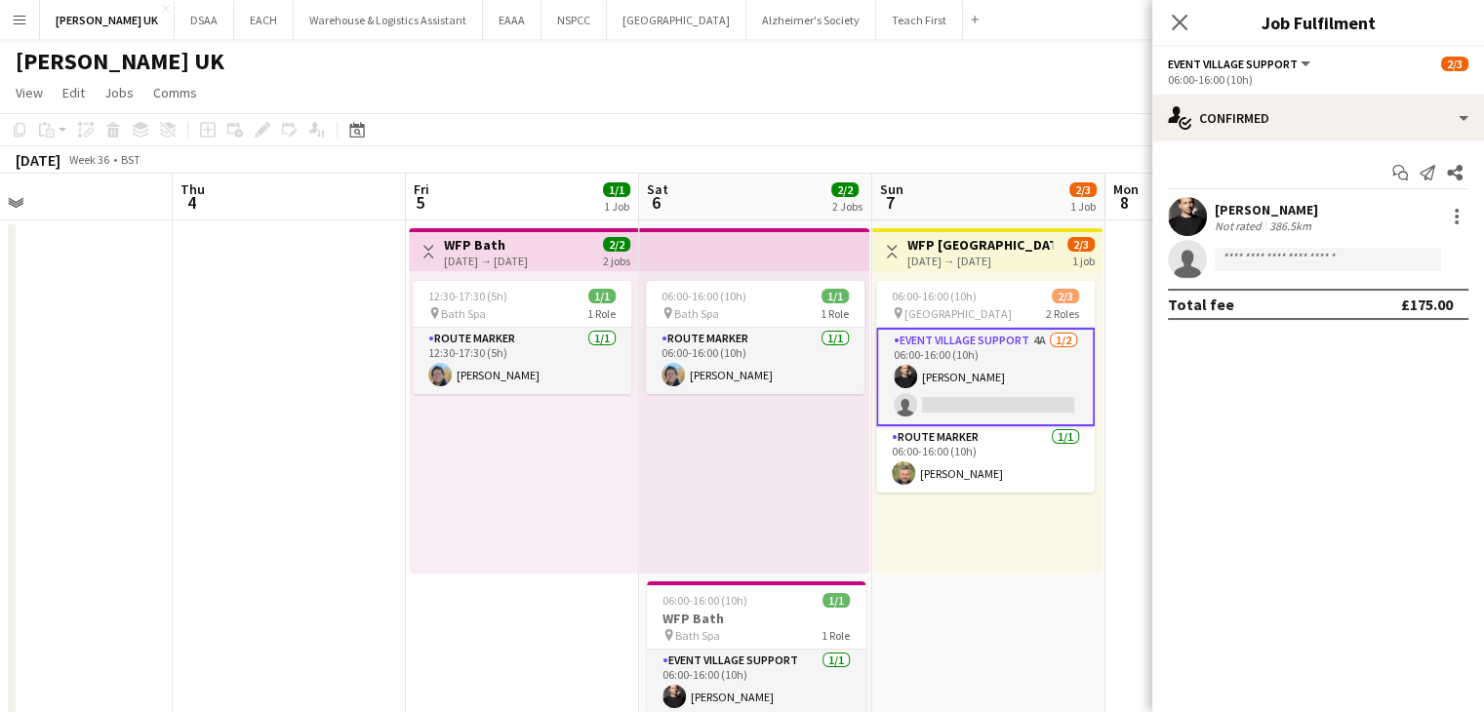
click at [1249, 142] on div "Start chat Send notification Share Adrien Roesch Not rated 386.5km single-neutr…" at bounding box center [1318, 238] width 332 height 194
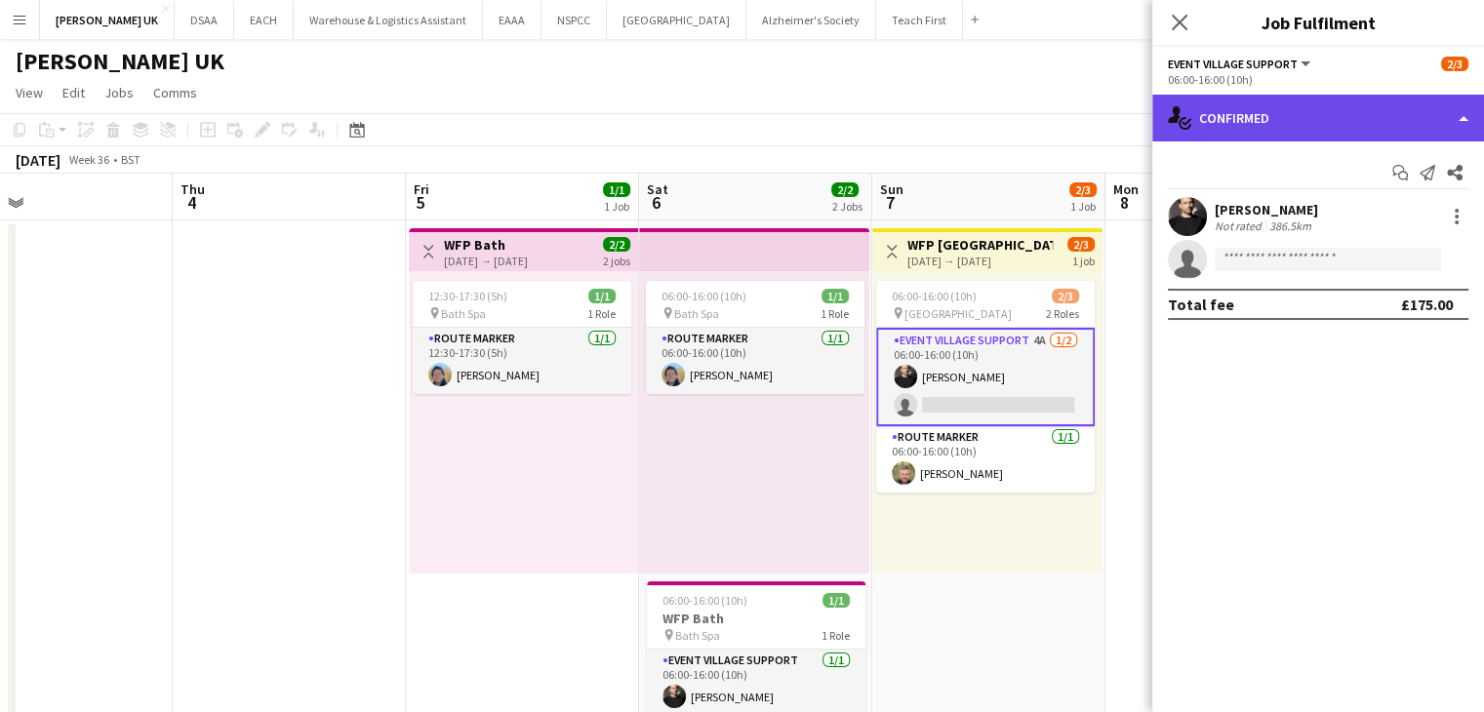
click at [1251, 115] on div "single-neutral-actions-check-2 Confirmed" at bounding box center [1318, 118] width 332 height 47
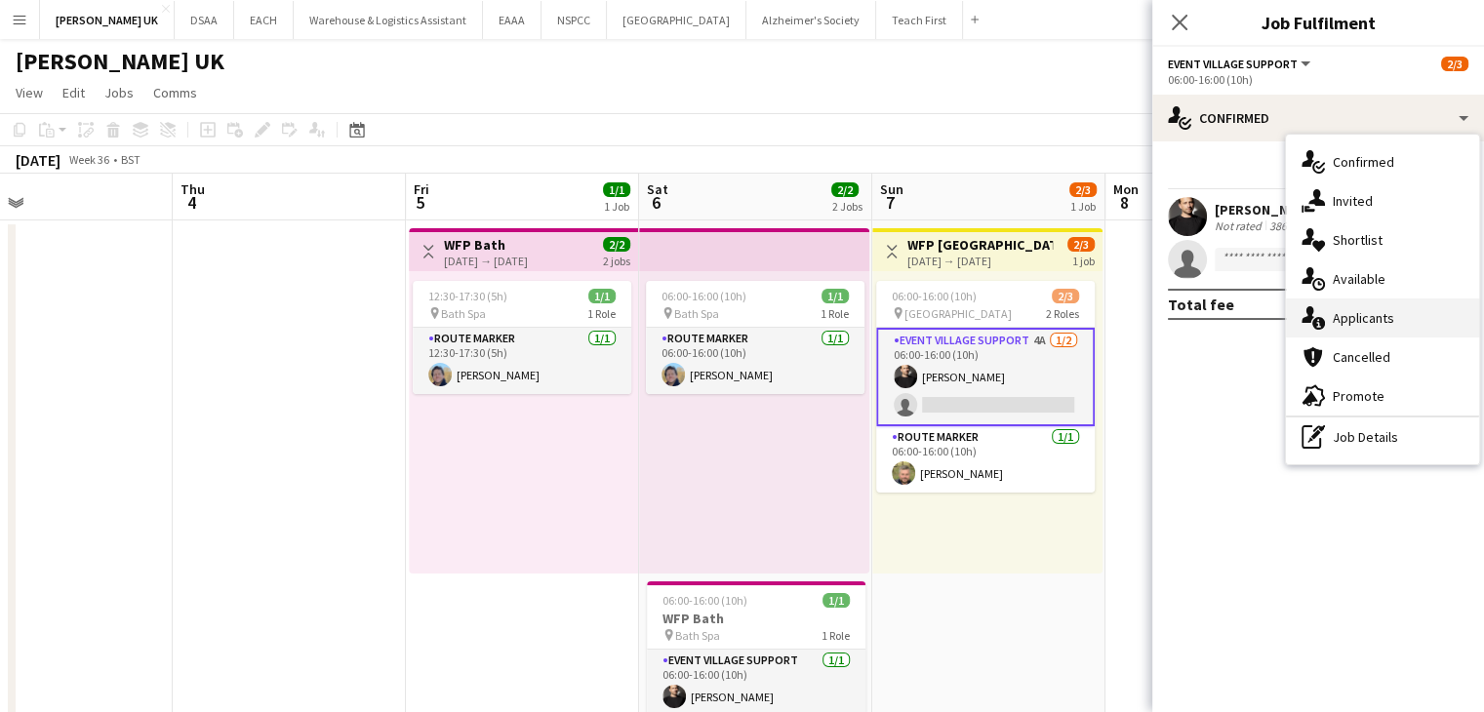
click at [1331, 321] on div "single-neutral-actions-information Applicants" at bounding box center [1382, 318] width 193 height 39
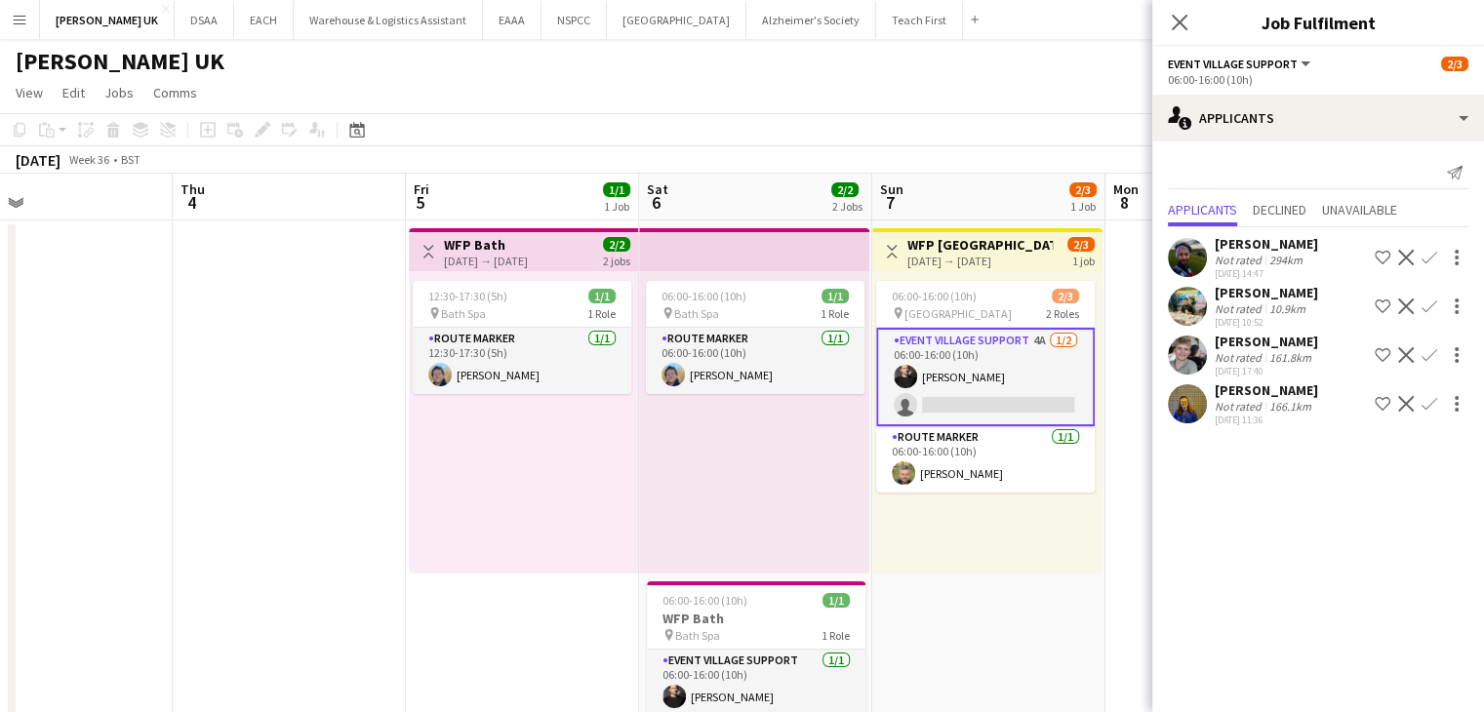
click at [954, 605] on app-date-cell "Toggle View WFP London 07-09-2025 → 07-09-2025 2/3 1 job 06:00-16:00 (10h) 2/3 …" at bounding box center [988, 488] width 233 height 537
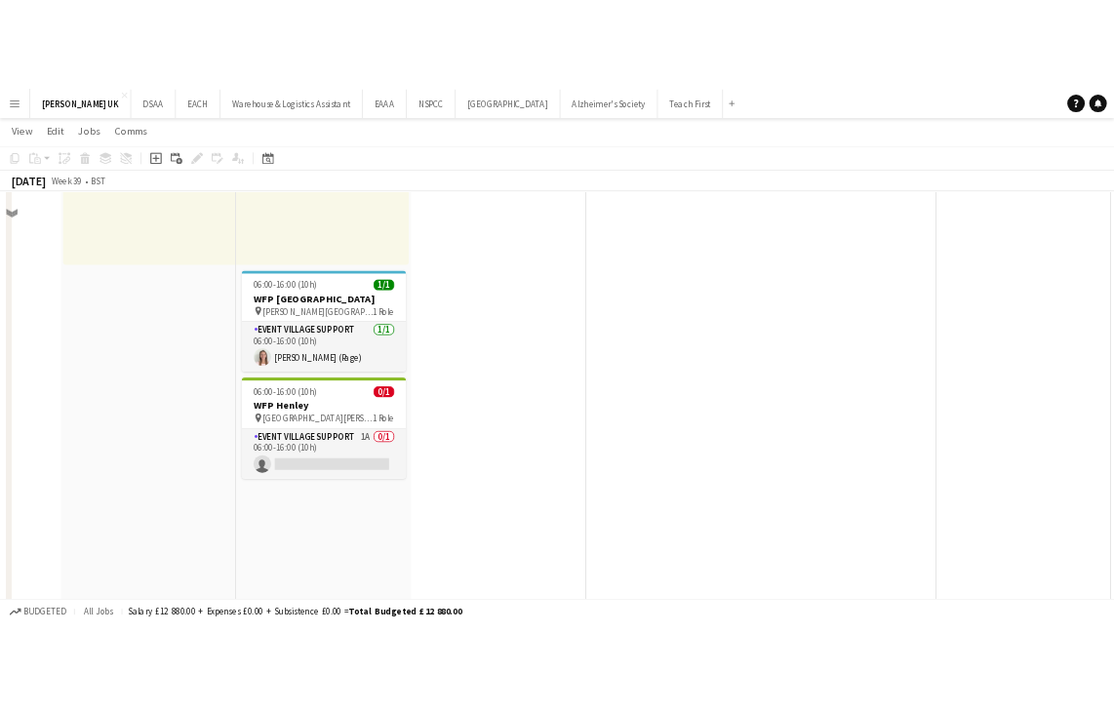
scroll to position [429, 0]
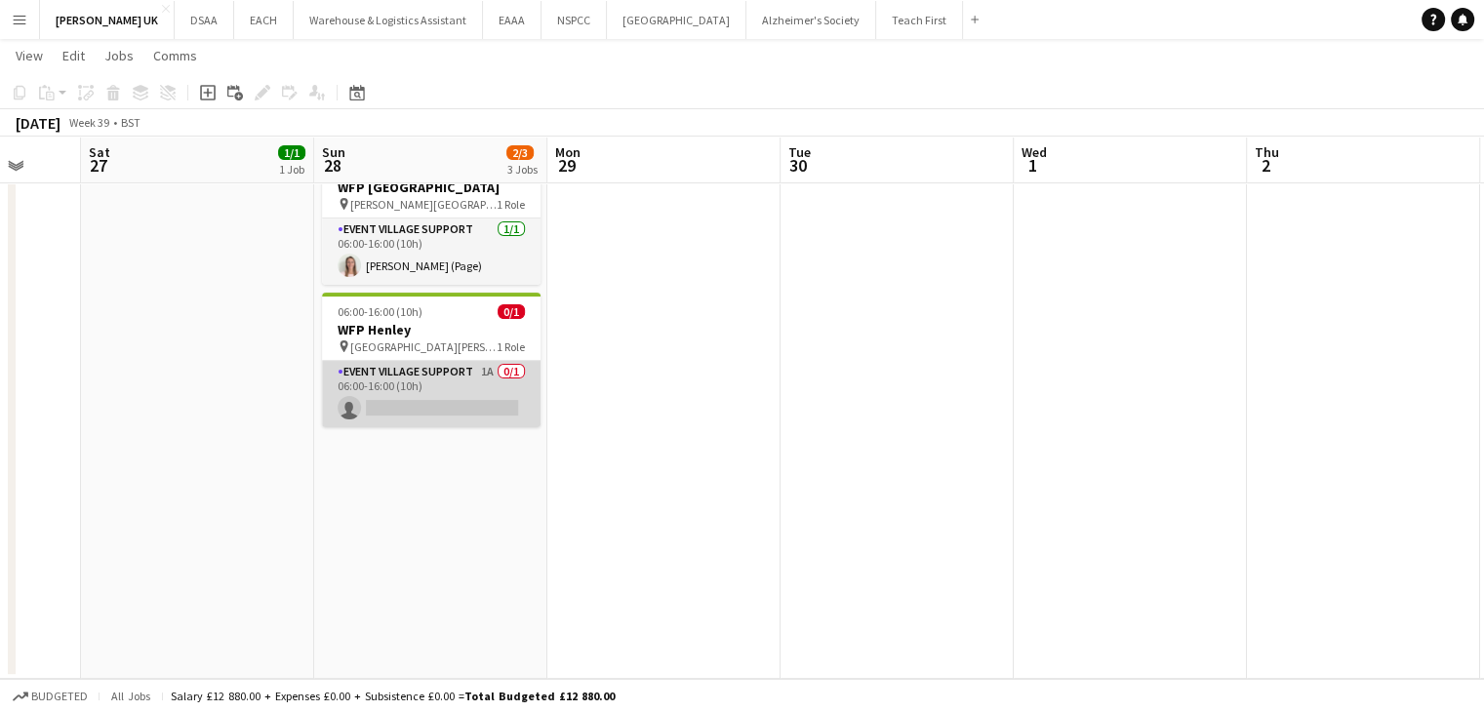
click at [427, 396] on app-card-role "Event Village Support 1A 0/1 06:00-16:00 (10h) single-neutral-actions" at bounding box center [431, 394] width 219 height 66
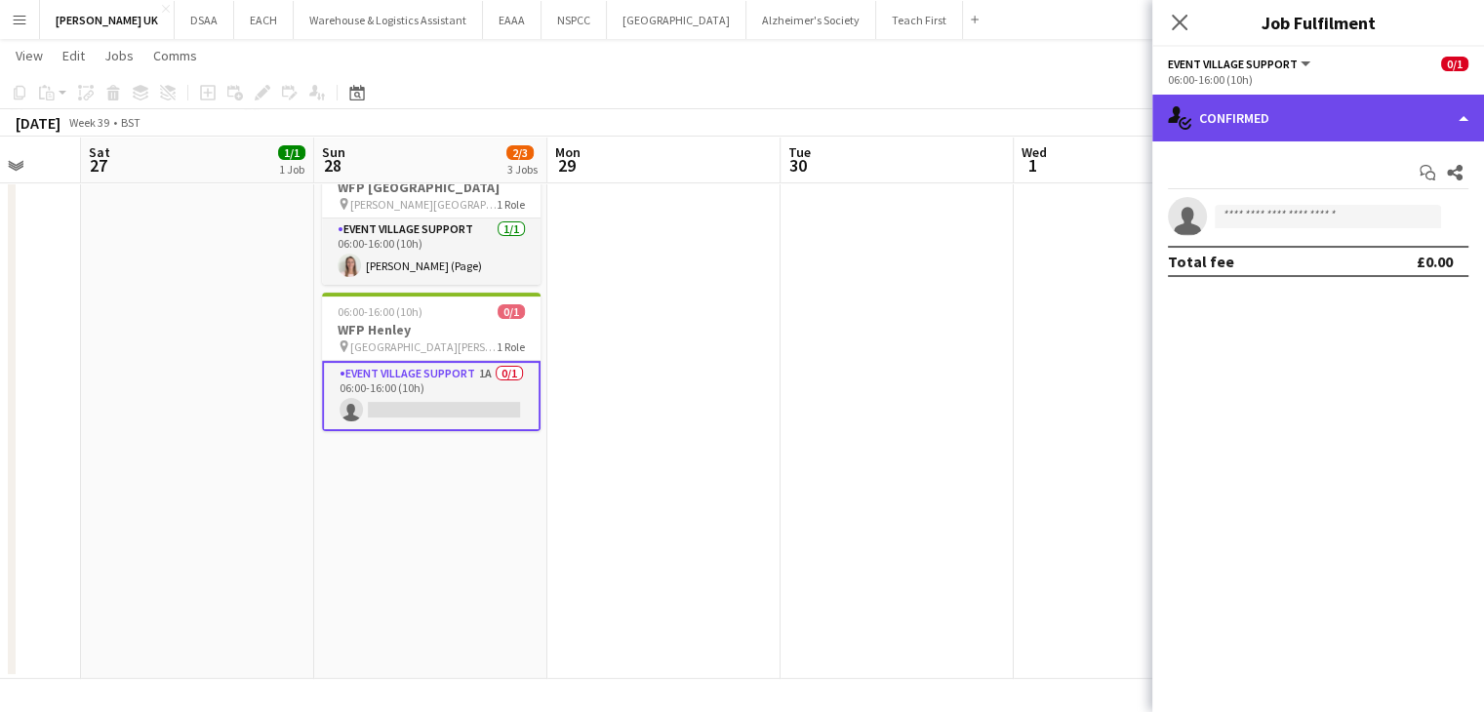
click at [1334, 97] on div "single-neutral-actions-check-2 Confirmed" at bounding box center [1318, 118] width 332 height 47
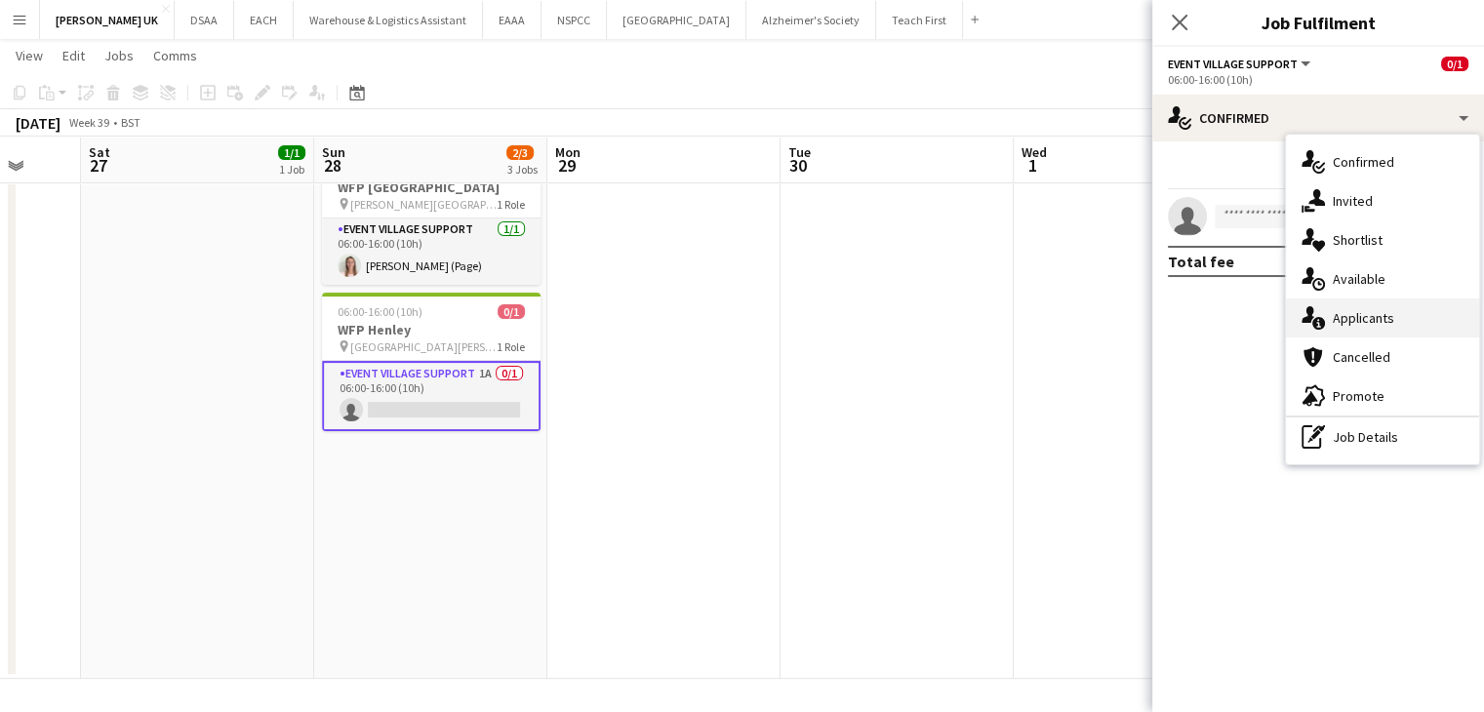
click at [1351, 320] on span "Applicants" at bounding box center [1363, 318] width 61 height 18
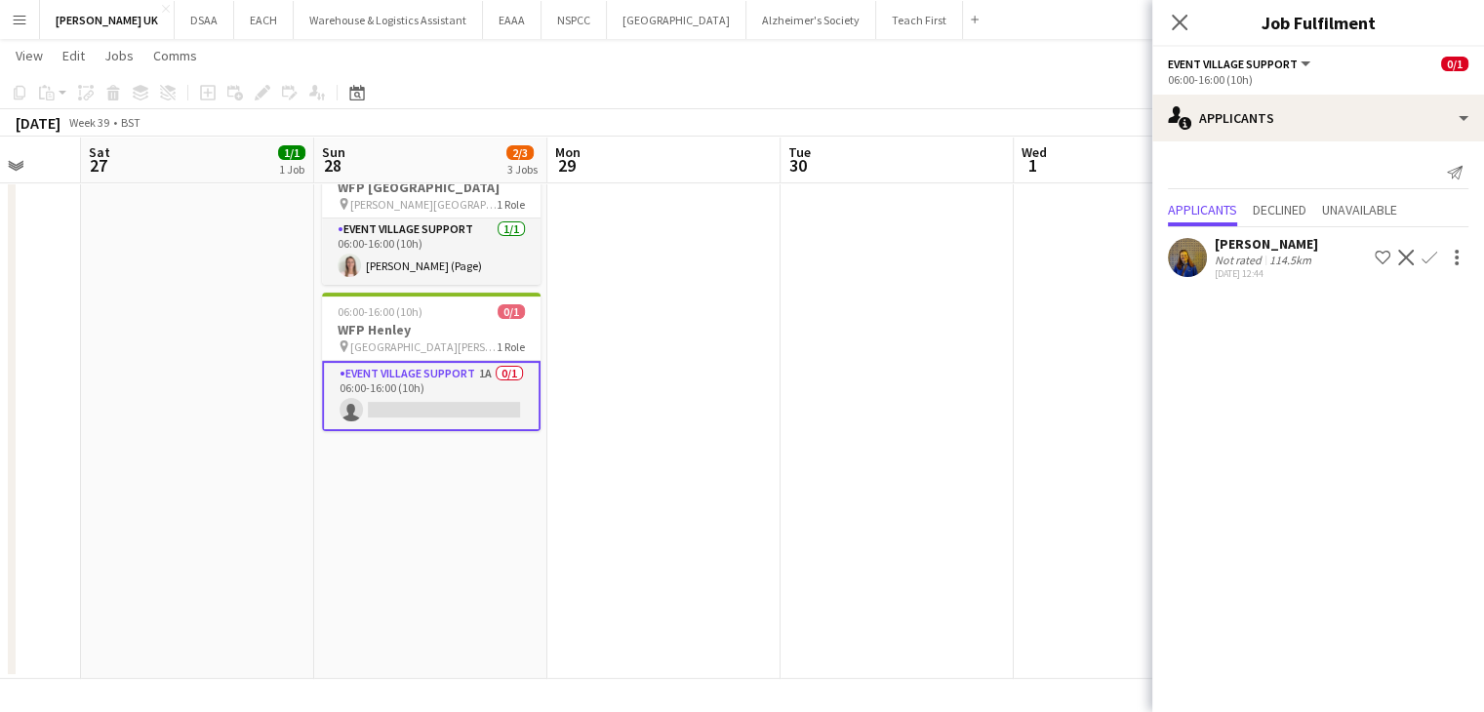
click at [691, 275] on app-date-cell at bounding box center [663, 234] width 233 height 890
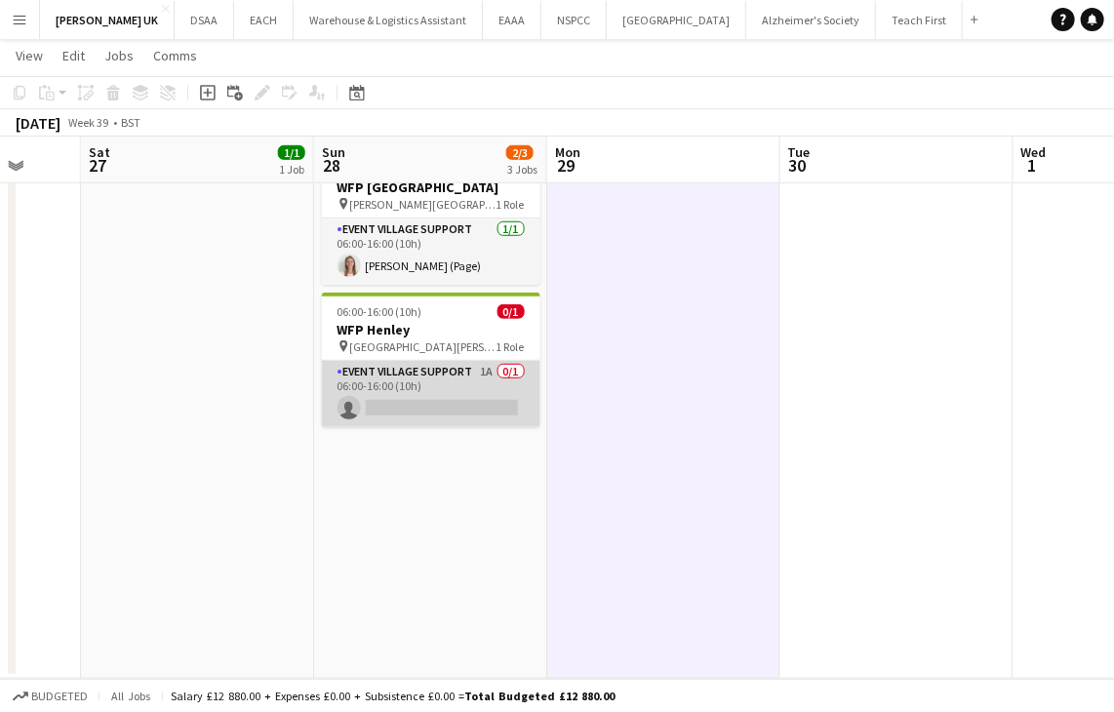
click at [434, 378] on app-card-role "Event Village Support 1A 0/1 06:00-16:00 (10h) single-neutral-actions" at bounding box center [431, 394] width 219 height 66
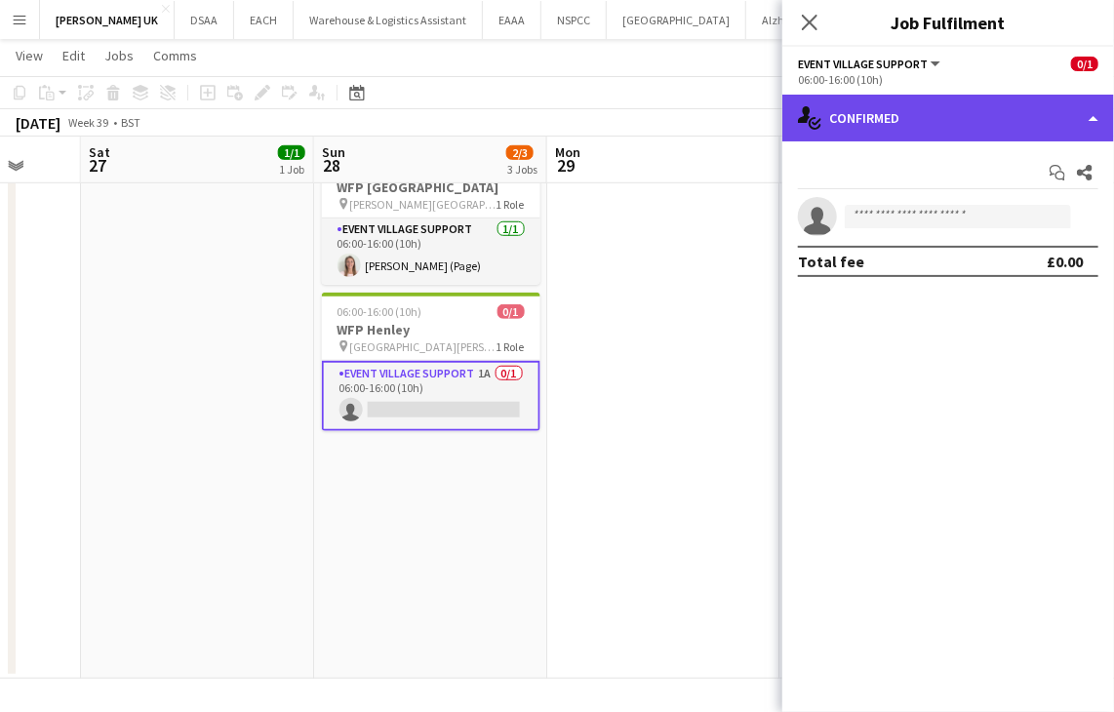
click at [970, 113] on div "single-neutral-actions-check-2 Confirmed" at bounding box center [948, 118] width 332 height 47
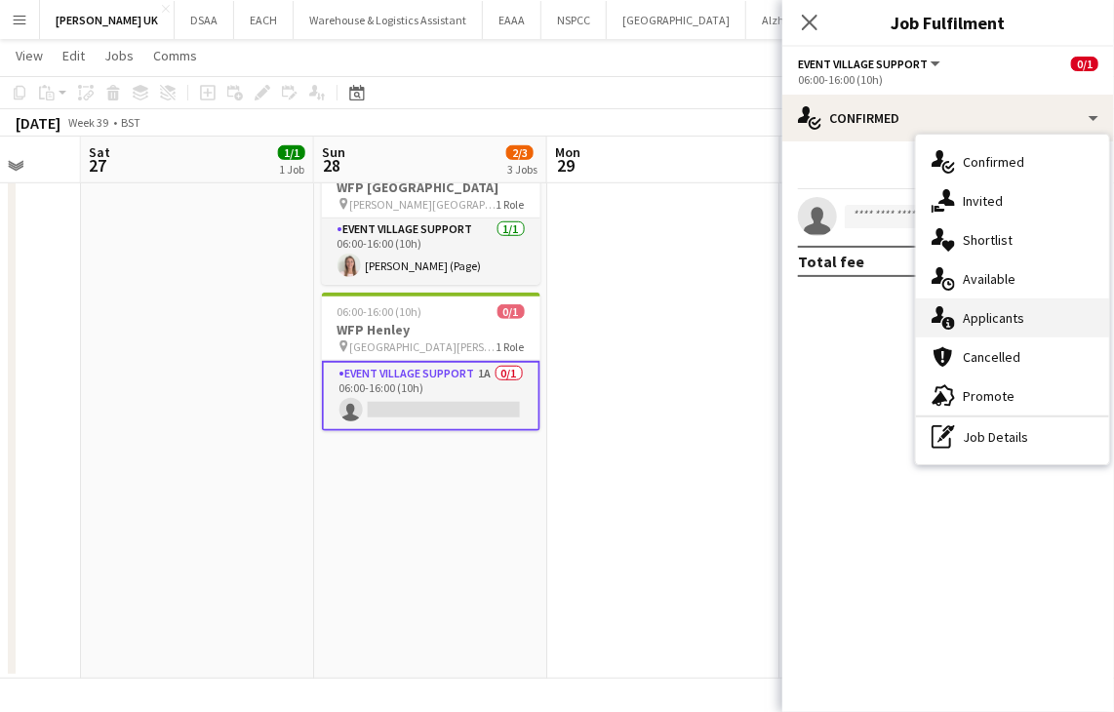
click at [1021, 305] on div "single-neutral-actions-information Applicants" at bounding box center [1012, 318] width 193 height 39
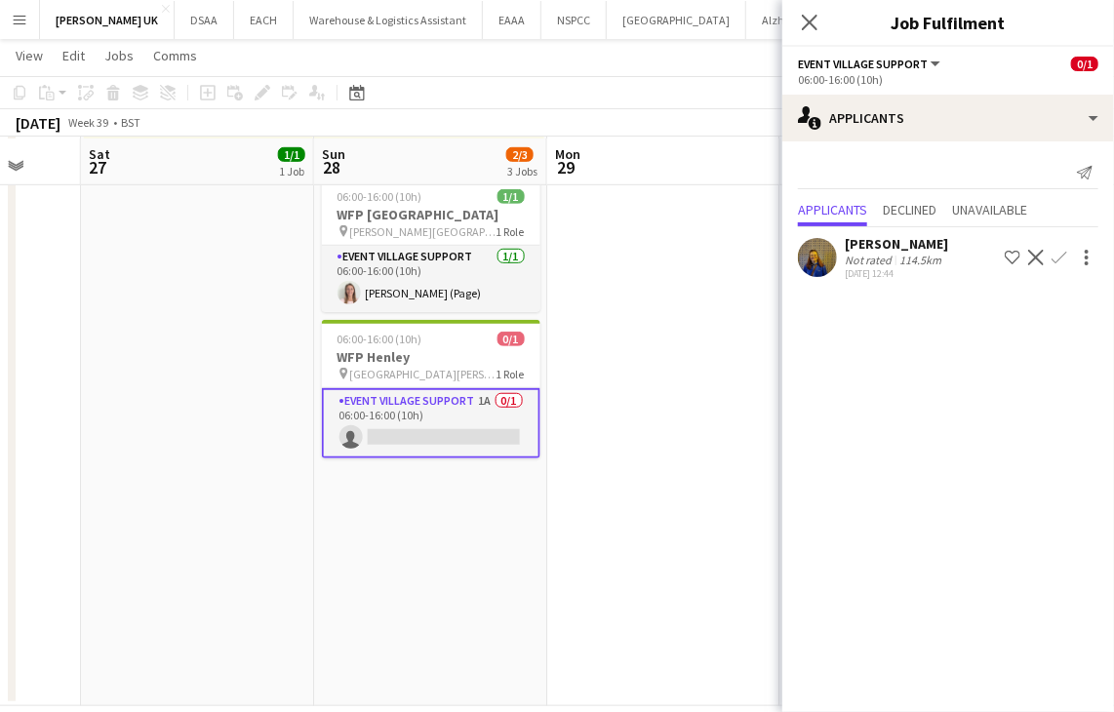
scroll to position [404, 0]
click at [703, 346] on app-date-cell at bounding box center [663, 260] width 233 height 890
